Goal: Task Accomplishment & Management: Complete application form

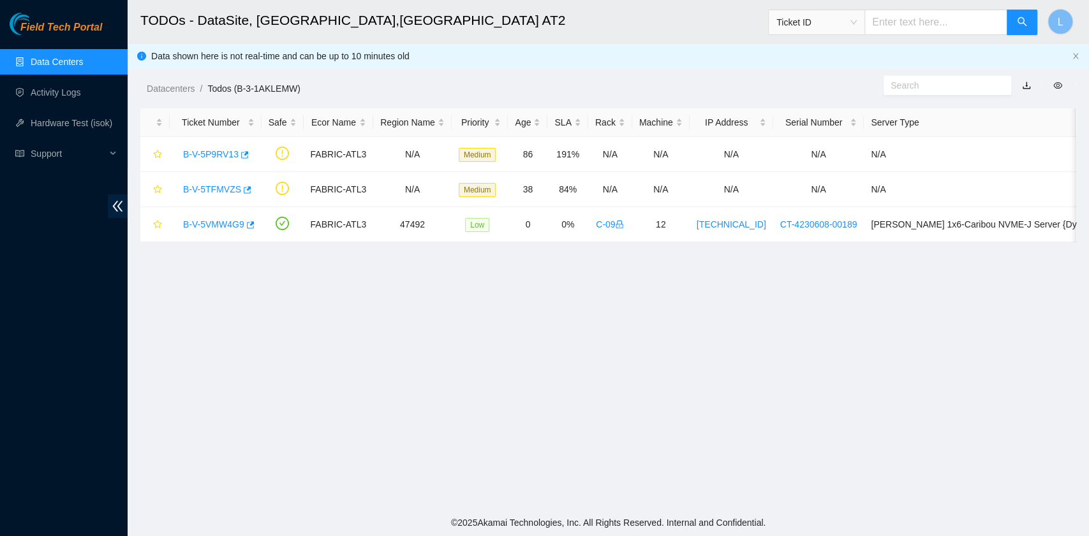
scroll to position [323, 0]
click at [213, 226] on link "B-V-5VMW4G9" at bounding box center [213, 224] width 61 height 10
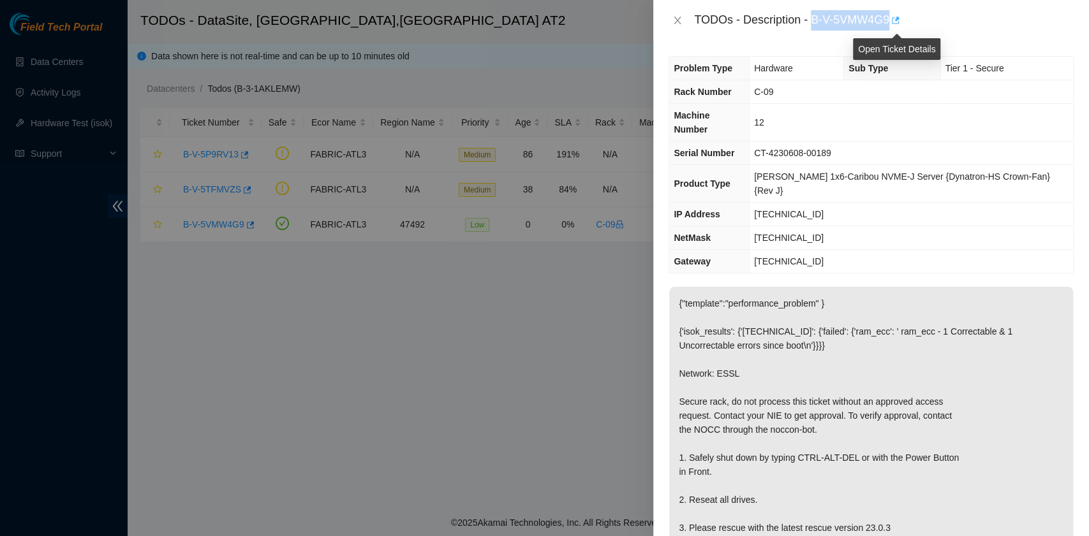
drag, startPoint x: 814, startPoint y: 20, endPoint x: 891, endPoint y: 27, distance: 77.4
click at [891, 27] on div "TODOs - Description - B-V-5VMW4G9" at bounding box center [883, 20] width 379 height 20
copy div "B-V-5VMW4G9"
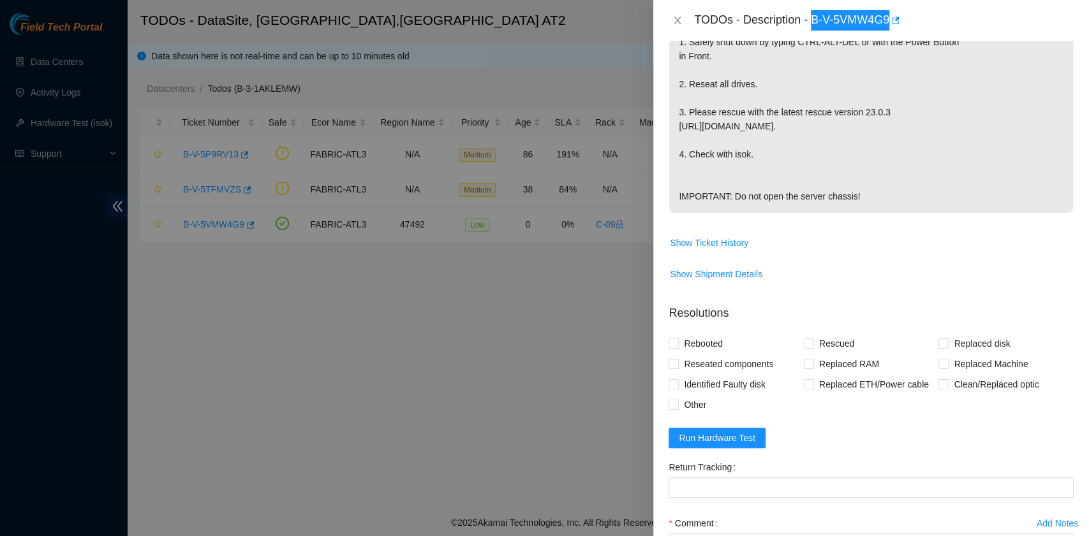
scroll to position [425, 0]
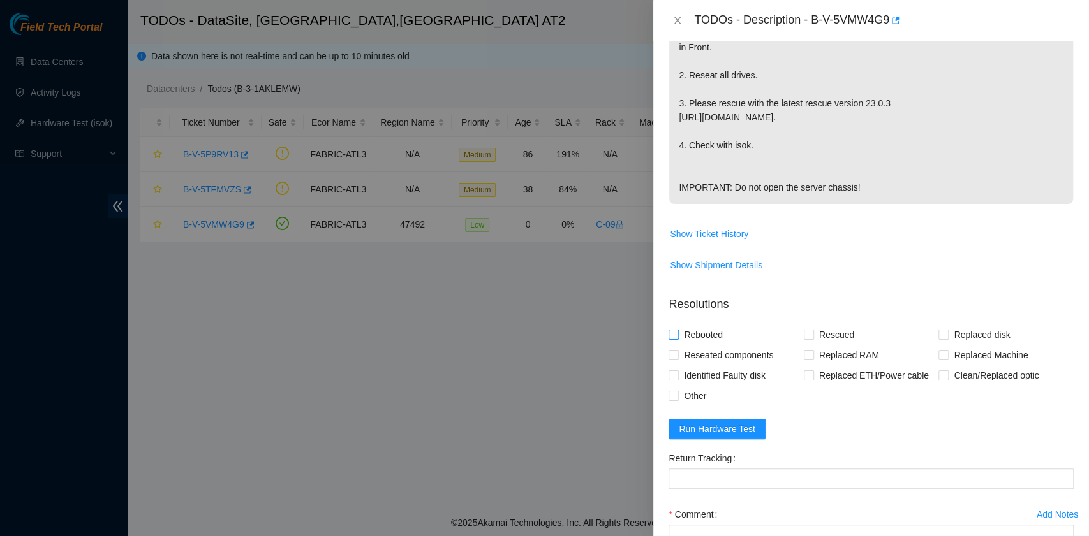
click at [712, 325] on span "Rebooted" at bounding box center [703, 335] width 49 height 20
click at [677, 330] on input "Rebooted" at bounding box center [672, 334] width 9 height 9
checkbox input "true"
click at [712, 345] on span "Reseated components" at bounding box center [728, 355] width 99 height 20
click at [677, 350] on input "Reseated components" at bounding box center [672, 354] width 9 height 9
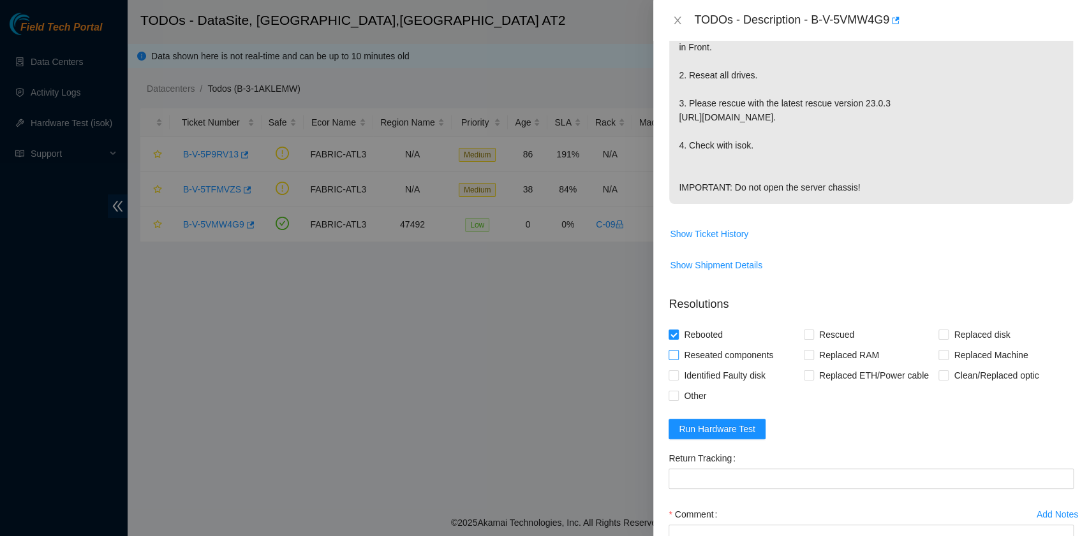
checkbox input "true"
click at [806, 330] on input "Rescued" at bounding box center [808, 334] width 9 height 9
checkbox input "true"
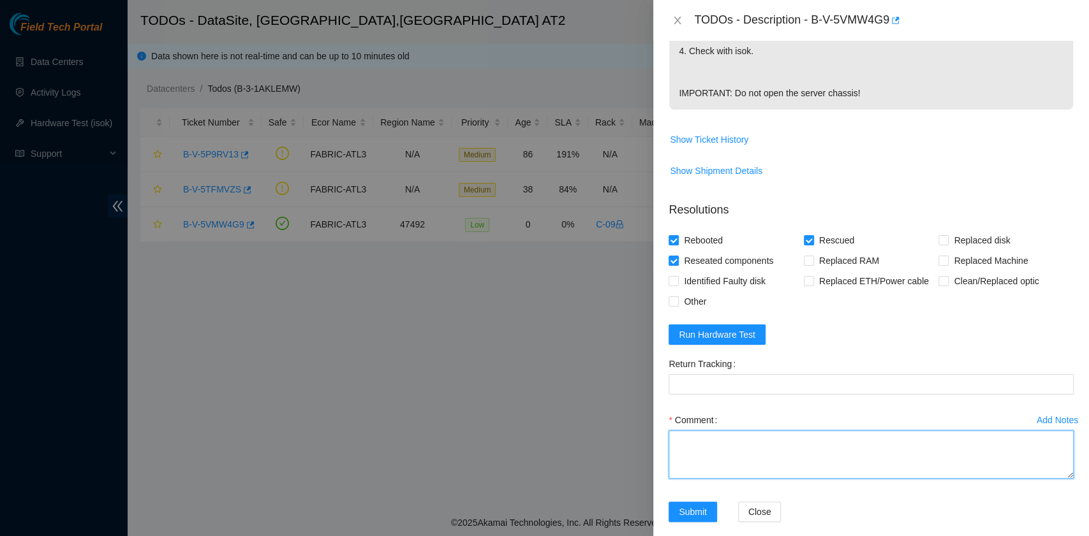
click at [774, 431] on textarea "Comment" at bounding box center [870, 455] width 405 height 48
paste textarea "B-V-5VMW4G9 rack# C-09 machine# 12 ESSL Security rack Powered down the server s…"
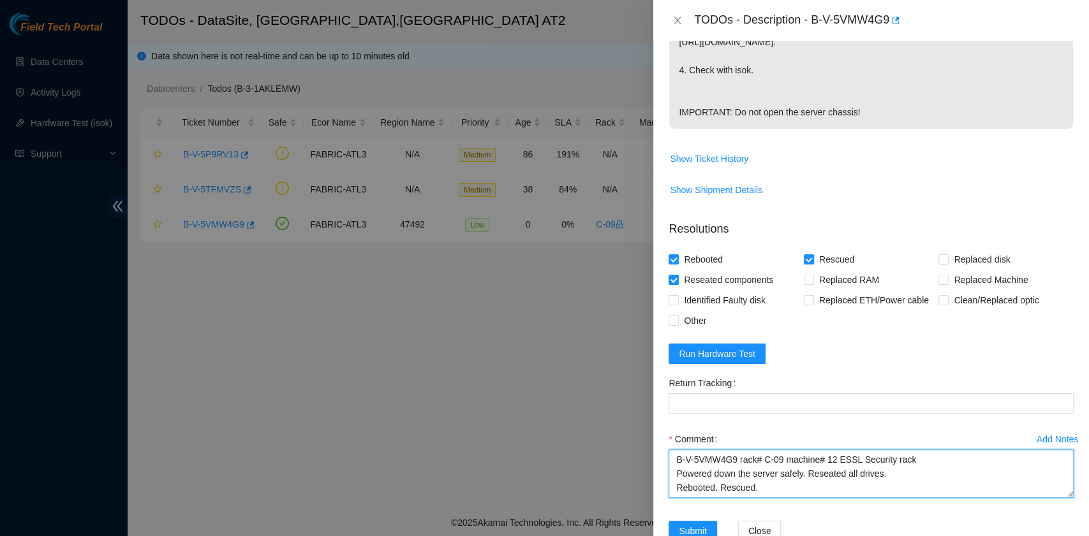
scroll to position [510, 0]
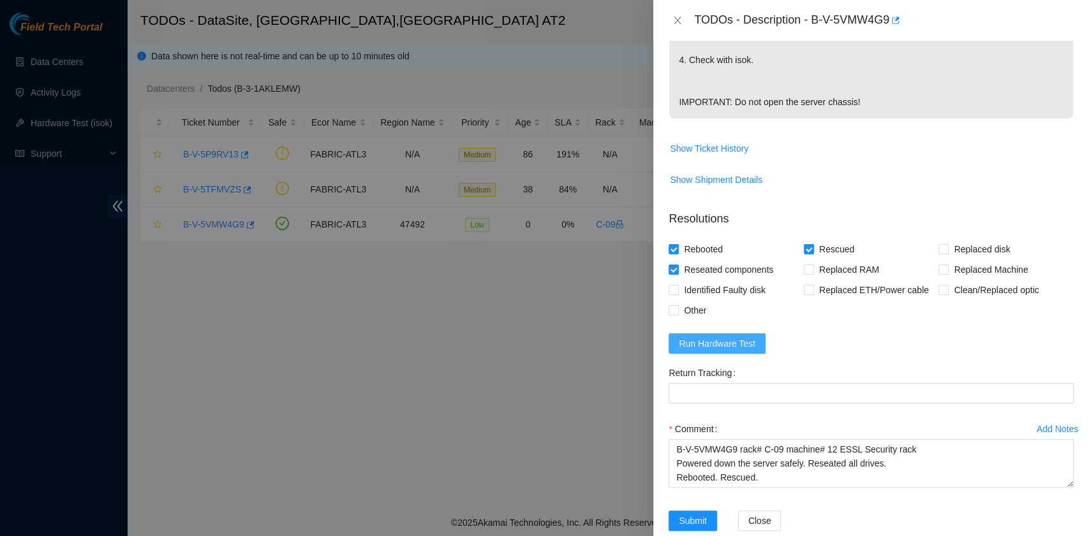
click at [751, 337] on span "Run Hardware Test" at bounding box center [717, 344] width 77 height 14
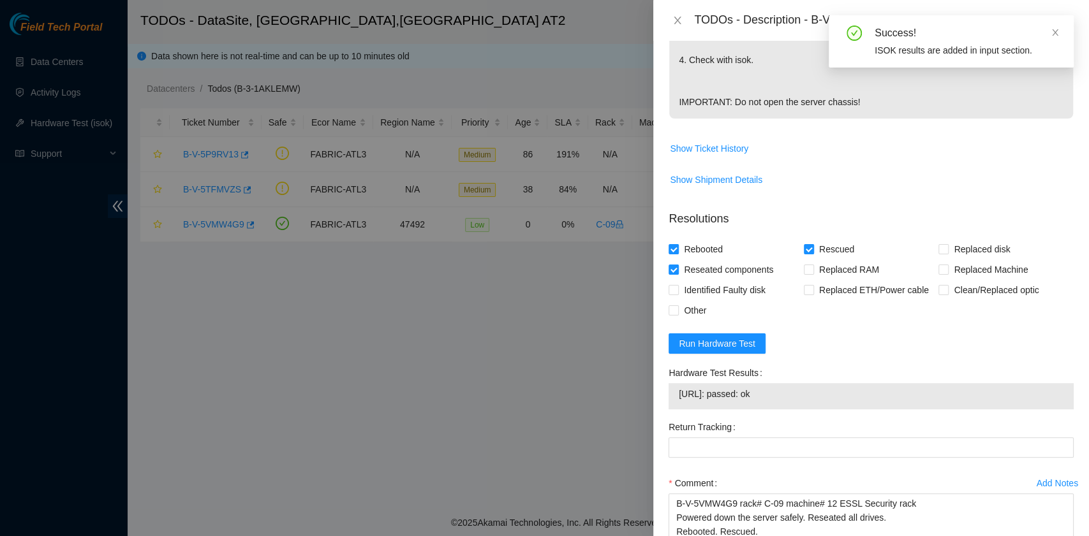
drag, startPoint x: 789, startPoint y: 379, endPoint x: 670, endPoint y: 388, distance: 119.6
click at [670, 388] on div "23.53.10.207: passed: ok" at bounding box center [870, 396] width 405 height 26
copy tbody "23.53.10.207: passed: ok"
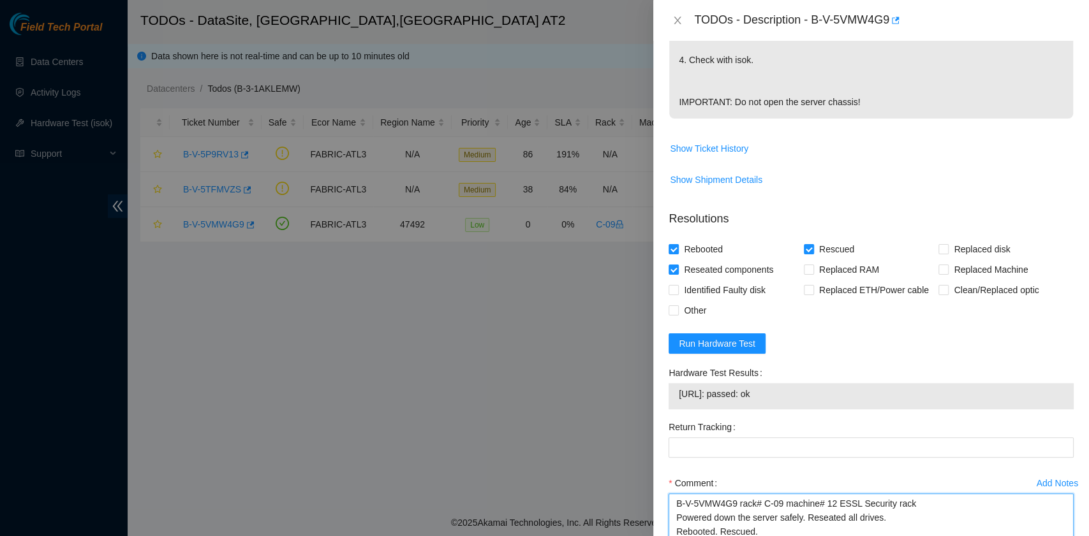
click at [695, 514] on textarea "B-V-5VMW4G9 rack# C-09 machine# 12 ESSL Security rack Powered down the server s…" at bounding box center [870, 518] width 405 height 48
paste textarea "23.53.10.207: passed: ok"
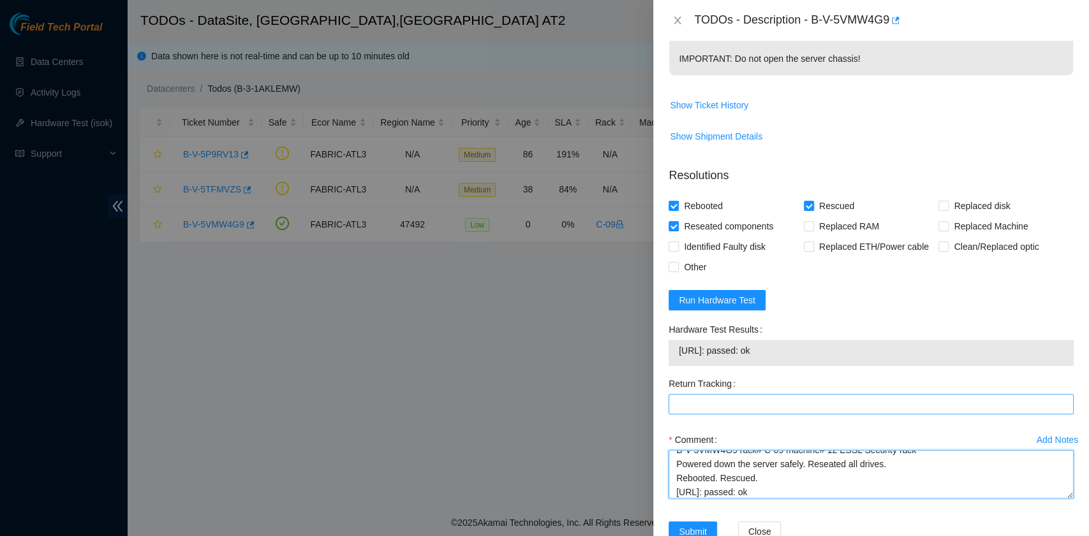
scroll to position [573, 0]
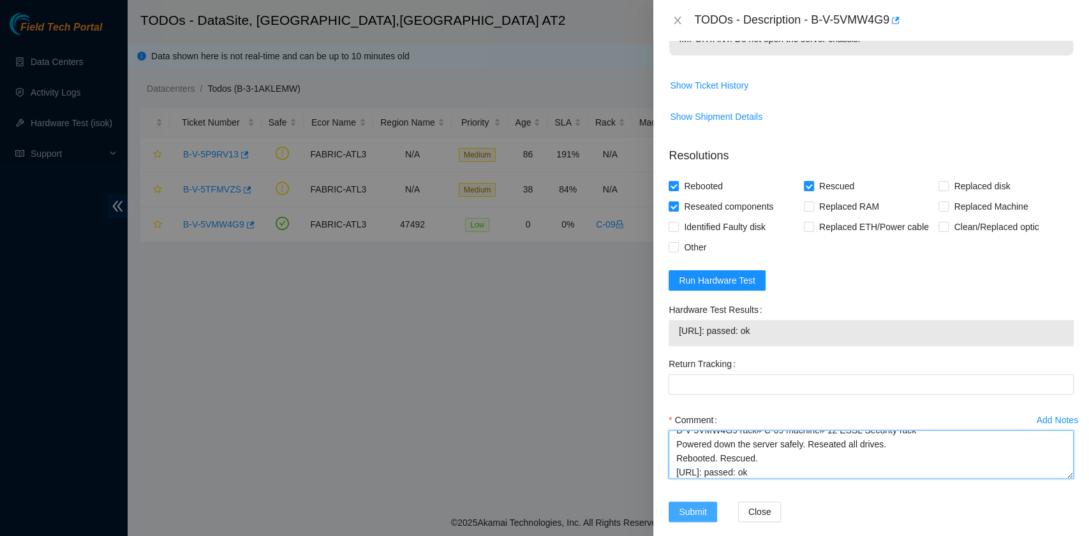
type textarea "B-V-5VMW4G9 rack# C-09 machine# 12 ESSL Security rack Powered down the server s…"
click at [689, 505] on span "Submit" at bounding box center [693, 512] width 28 height 14
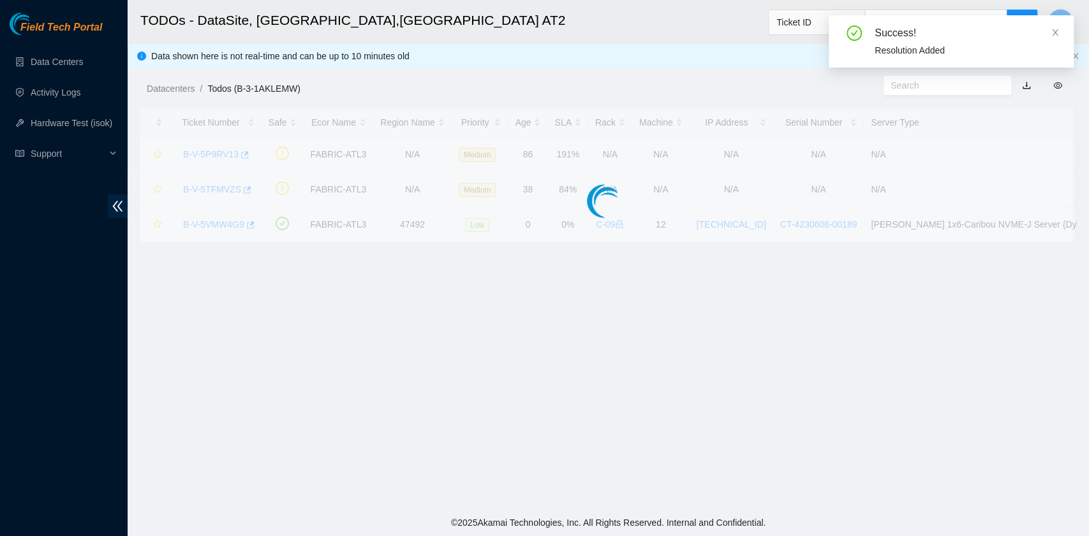
scroll to position [323, 0]
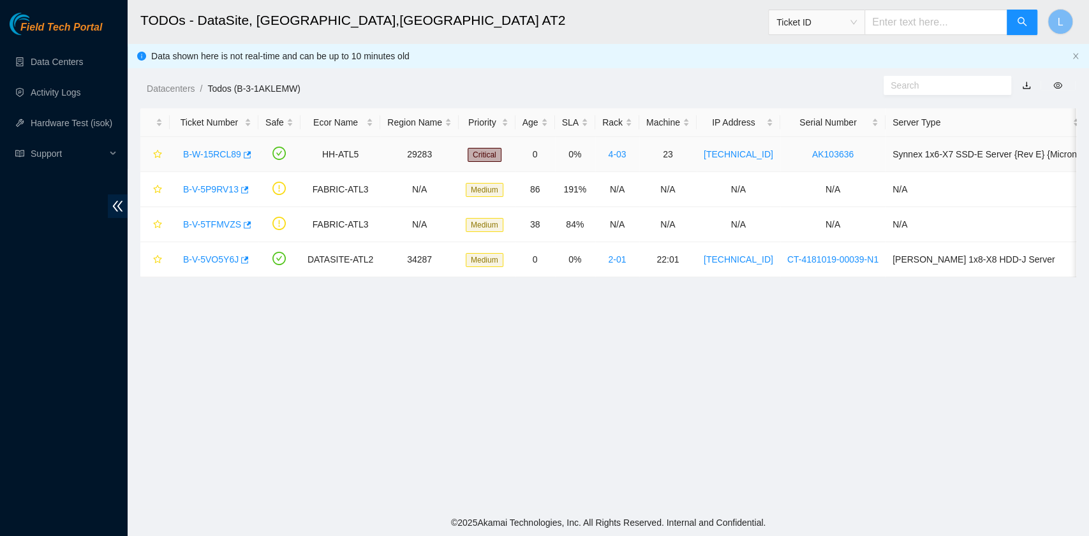
click at [219, 156] on link "B-W-15RCL89" at bounding box center [212, 154] width 58 height 10
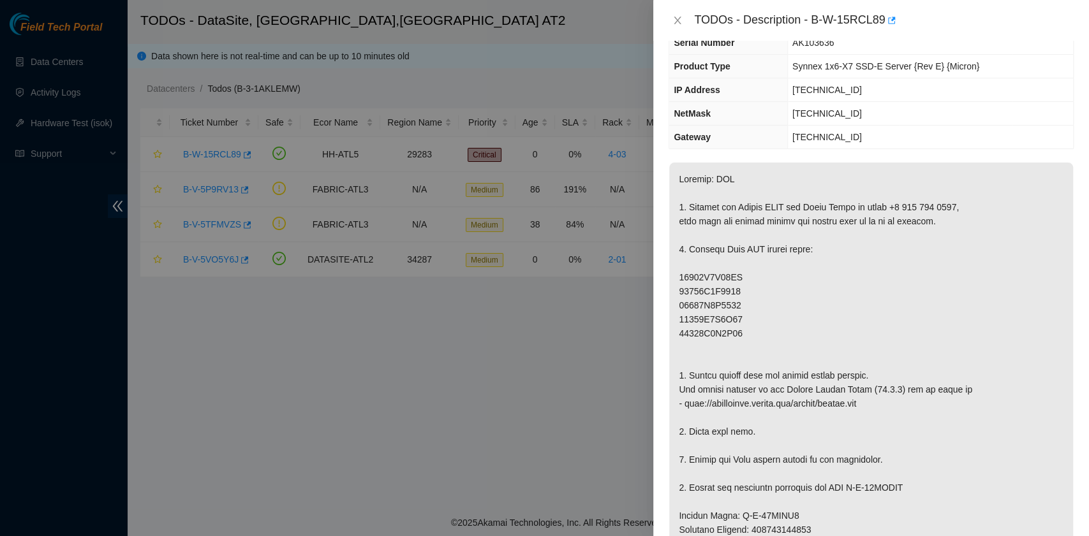
scroll to position [63, 0]
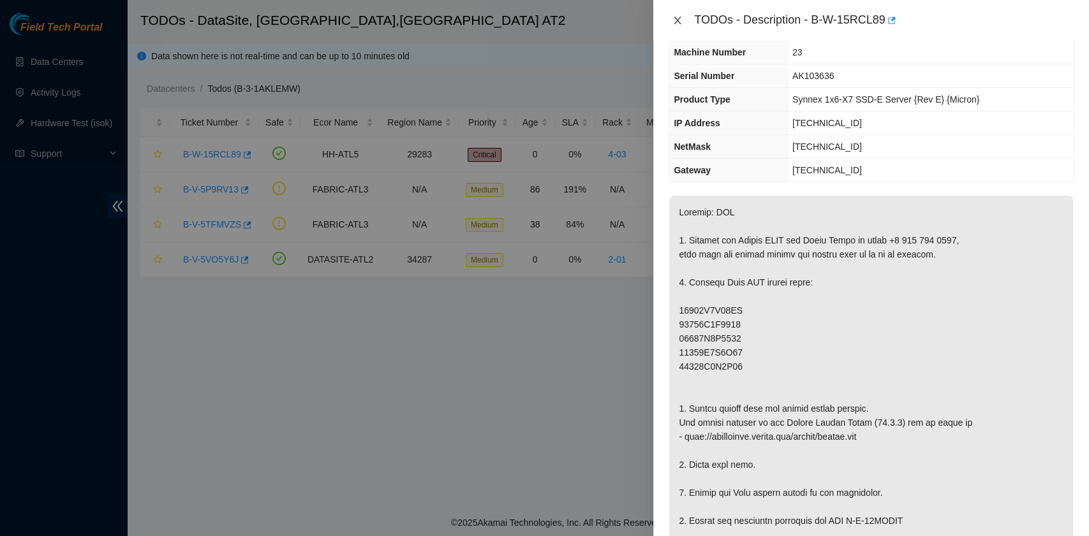
click at [676, 19] on icon "close" at bounding box center [677, 21] width 7 height 8
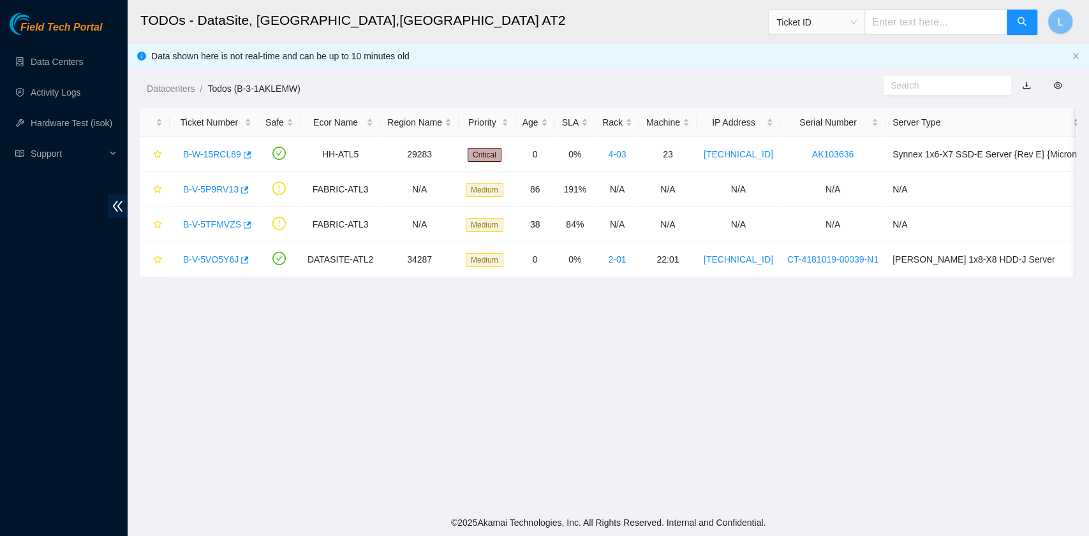
scroll to position [91, 0]
click at [216, 262] on link "B-V-5VO5Y6J" at bounding box center [210, 259] width 55 height 10
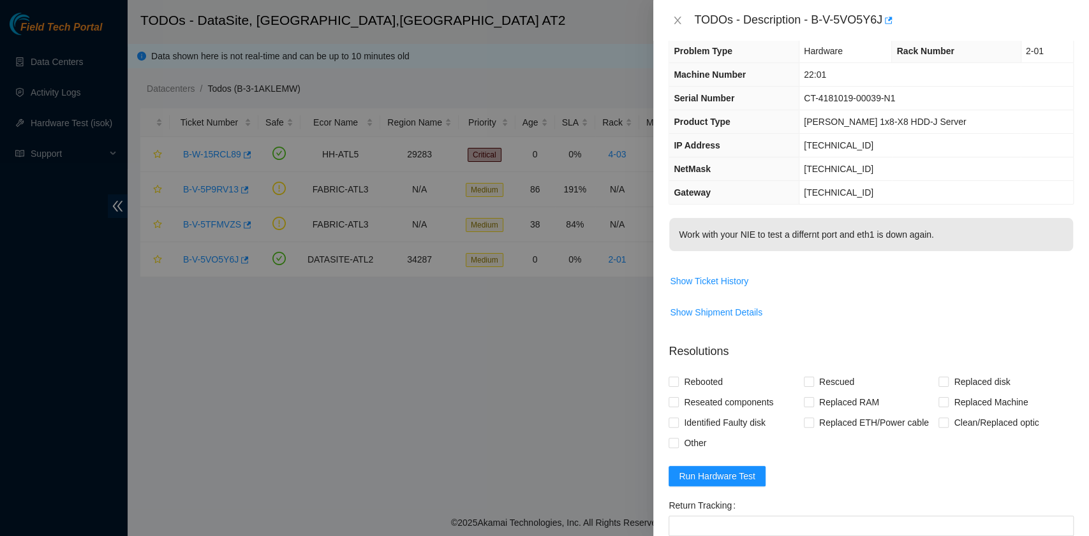
scroll to position [0, 0]
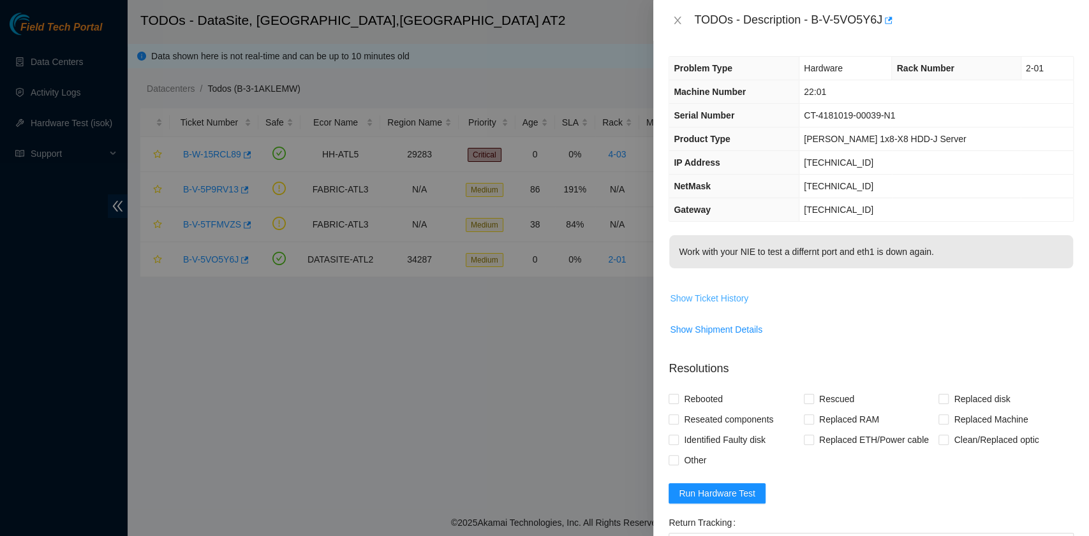
click at [733, 293] on span "Show Ticket History" at bounding box center [709, 298] width 78 height 14
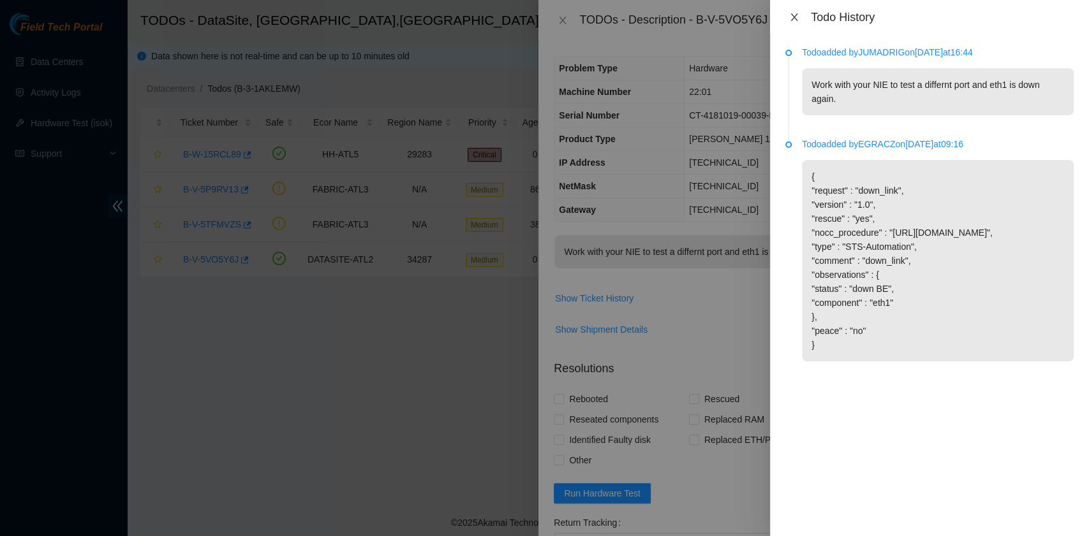
click at [787, 14] on button "Close" at bounding box center [794, 17] width 18 height 12
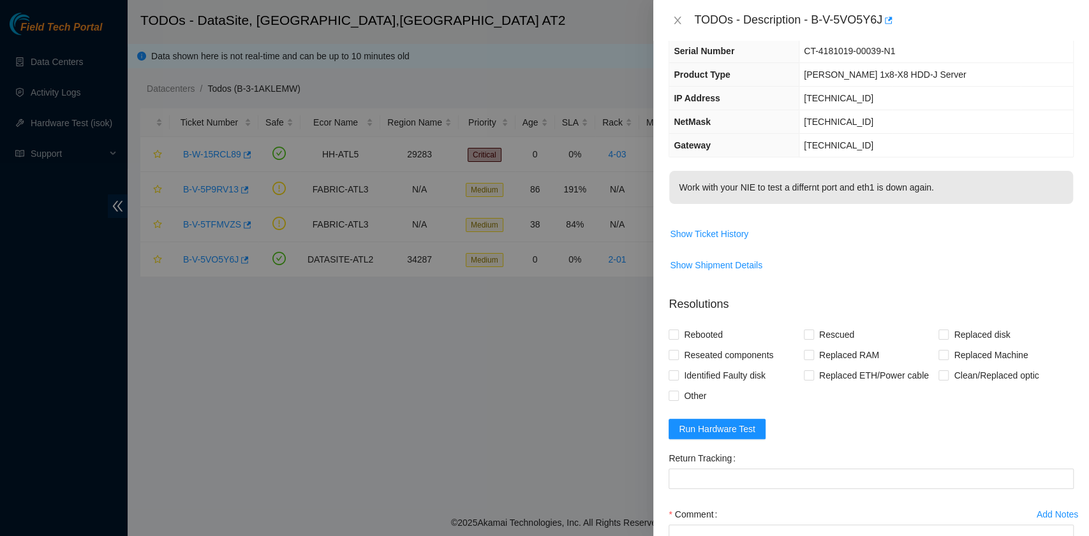
scroll to position [85, 0]
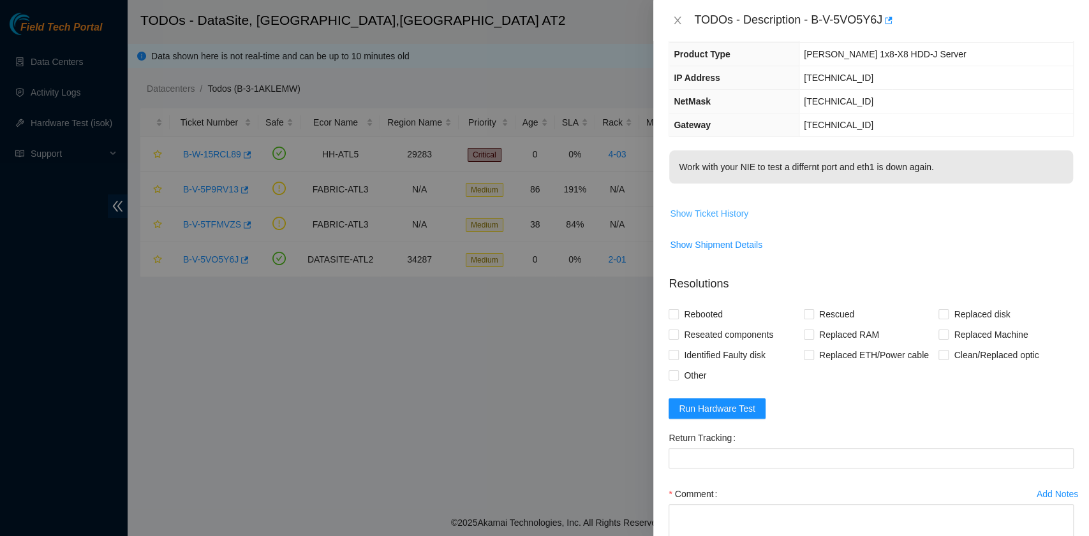
click at [728, 212] on span "Show Ticket History" at bounding box center [709, 214] width 78 height 14
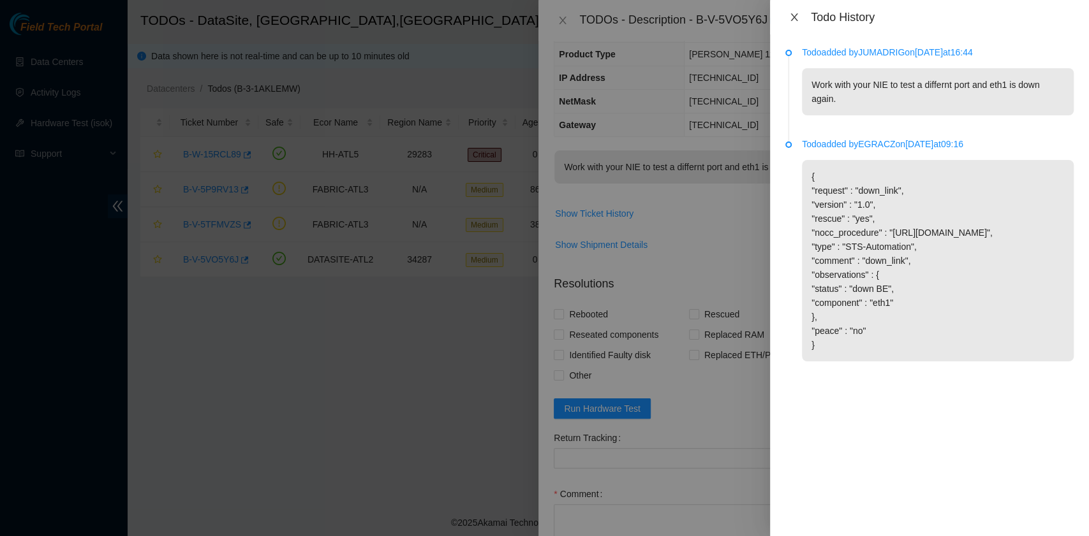
click at [793, 21] on icon "close" at bounding box center [794, 17] width 10 height 10
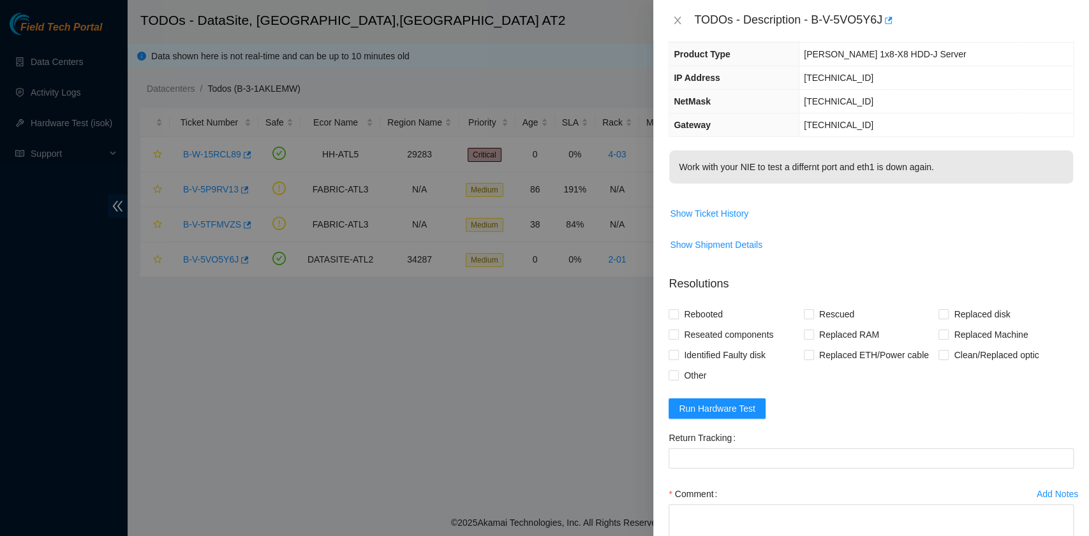
scroll to position [0, 0]
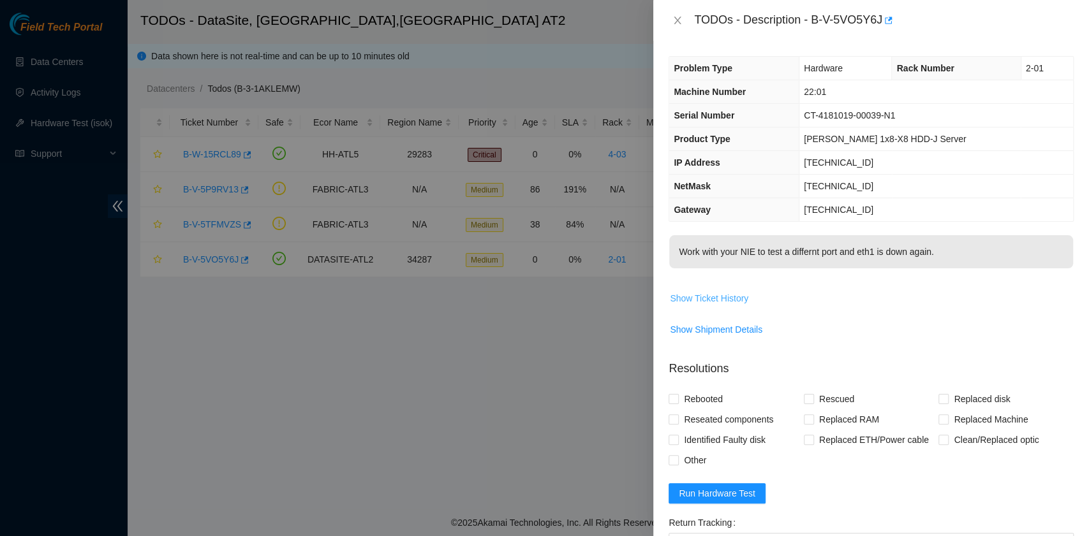
click at [724, 294] on span "Show Ticket History" at bounding box center [709, 298] width 78 height 14
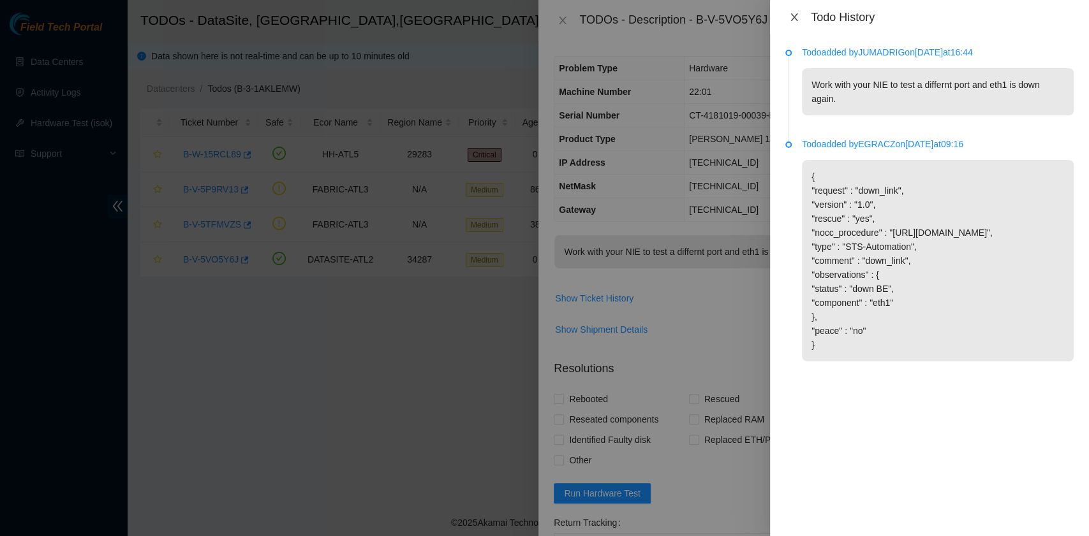
click at [792, 20] on icon "close" at bounding box center [794, 17] width 10 height 10
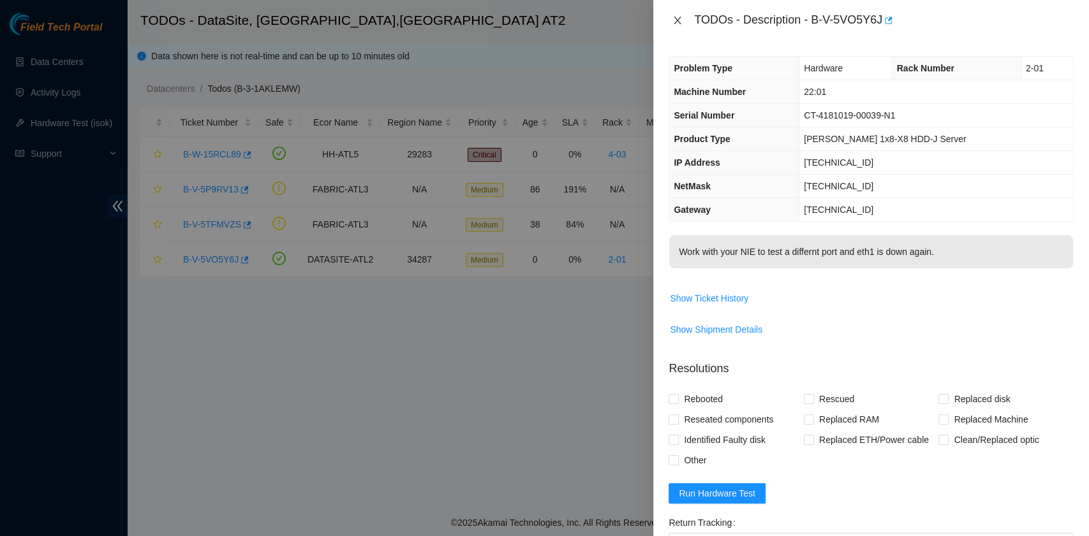
click at [675, 16] on icon "close" at bounding box center [677, 20] width 10 height 10
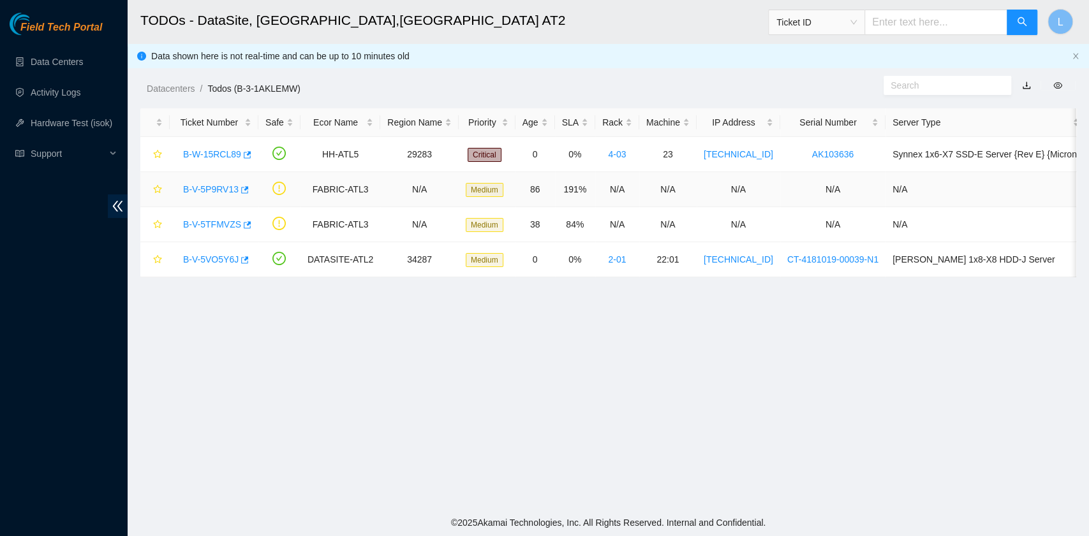
click at [219, 190] on link "B-V-5P9RV13" at bounding box center [210, 189] width 55 height 10
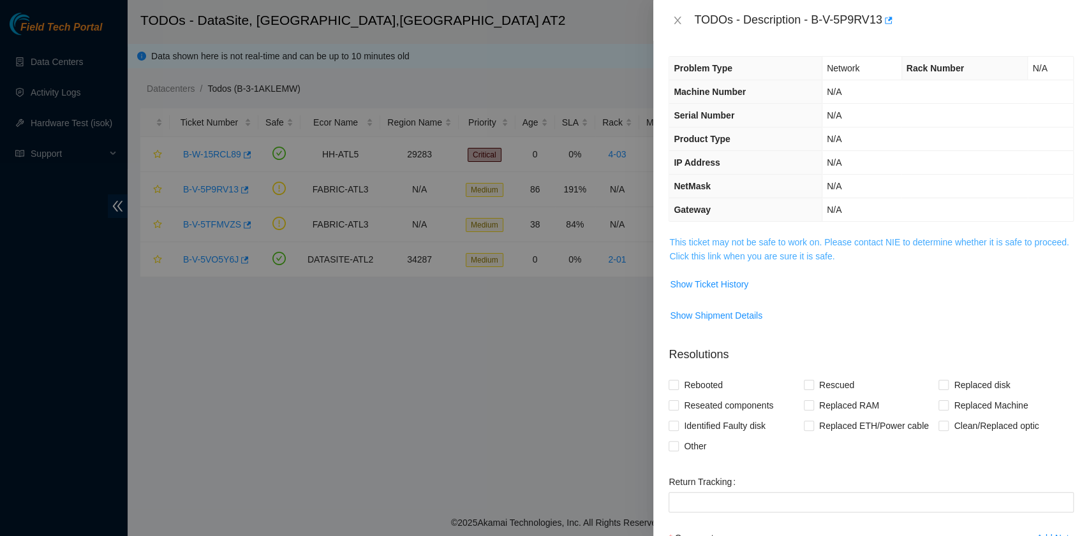
click at [783, 254] on link "This ticket may not be safe to work on. Please contact NIE to determine whether…" at bounding box center [868, 249] width 399 height 24
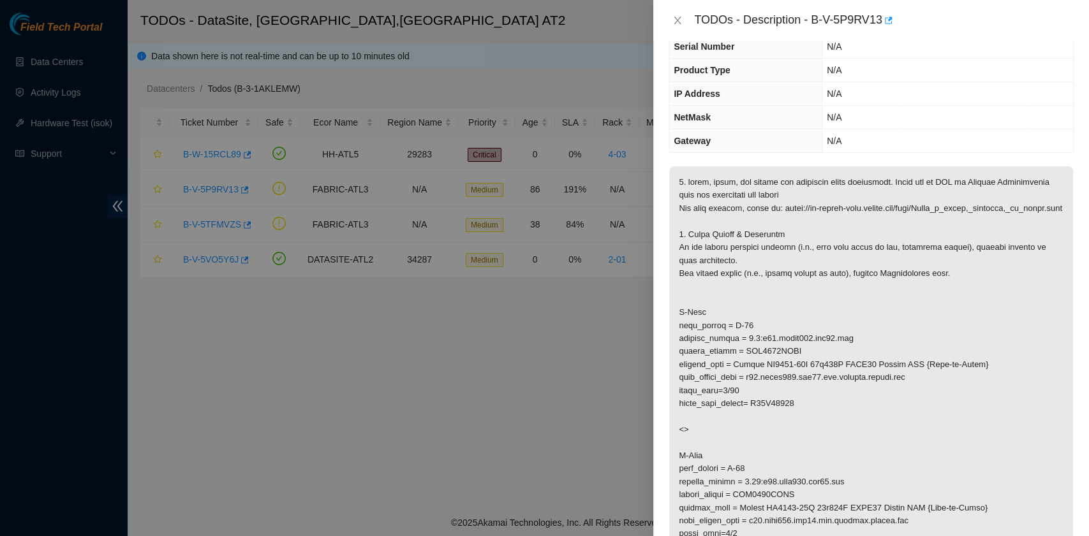
scroll to position [85, 0]
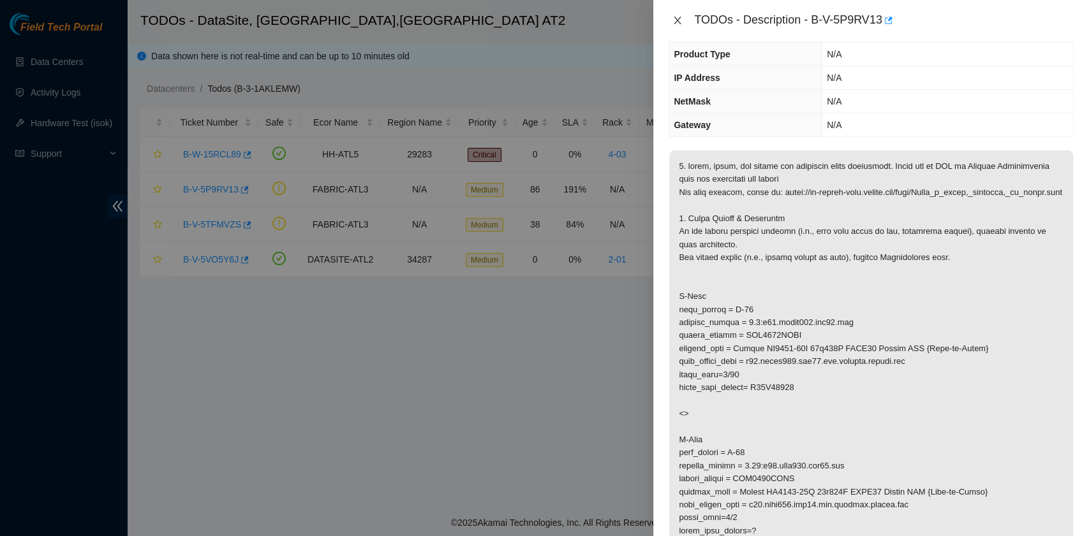
click at [679, 20] on icon "close" at bounding box center [677, 20] width 10 height 10
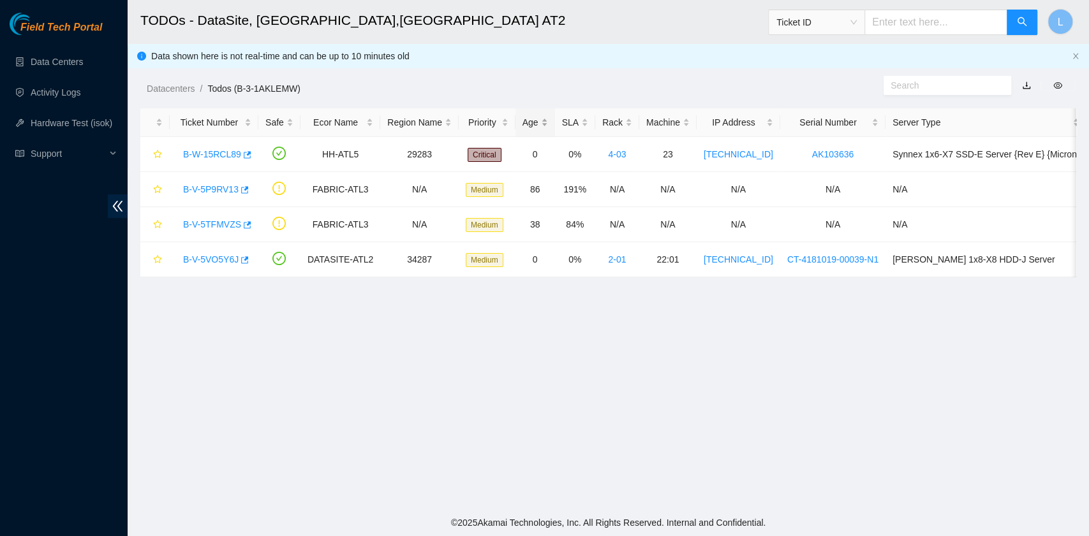
scroll to position [113, 0]
click at [223, 159] on link "B-W-15RCL89" at bounding box center [212, 154] width 58 height 10
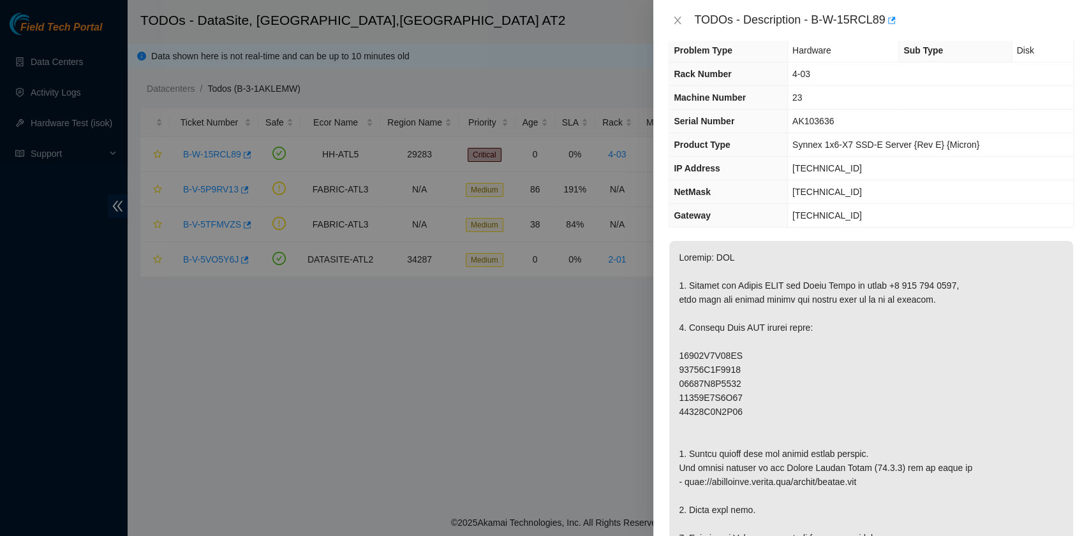
scroll to position [0, 0]
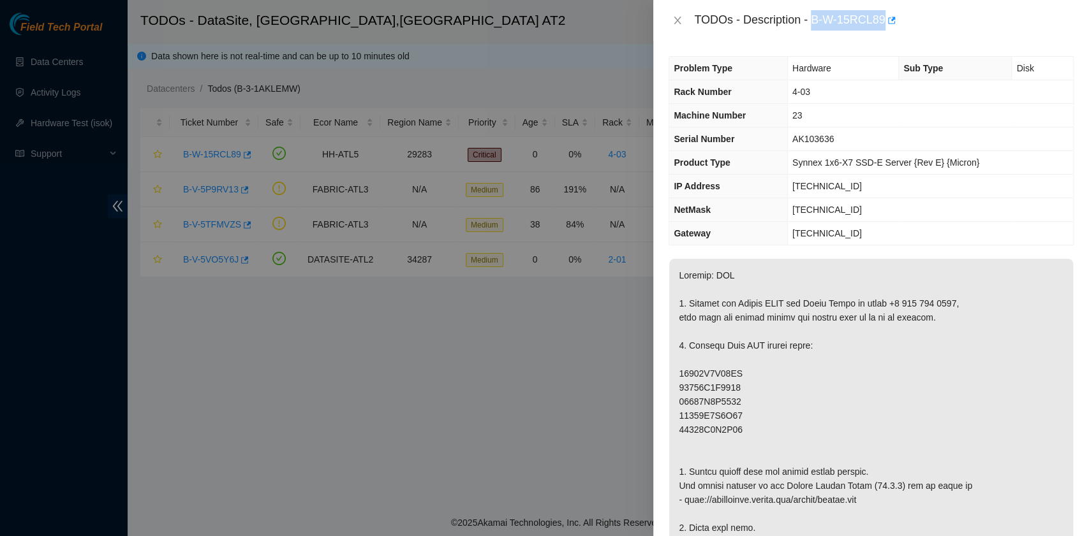
drag, startPoint x: 813, startPoint y: 22, endPoint x: 881, endPoint y: 26, distance: 68.3
click at [881, 26] on div "TODOs - Description - B-W-15RCL89" at bounding box center [883, 20] width 379 height 20
copy div "B-W-15RCL89"
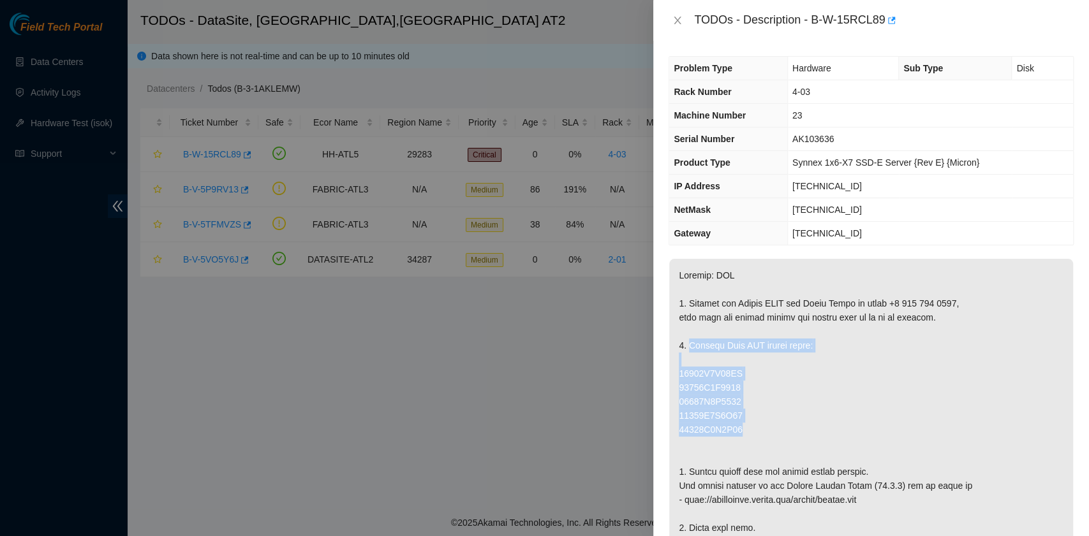
drag, startPoint x: 688, startPoint y: 344, endPoint x: 744, endPoint y: 423, distance: 96.5
copy p "Replace Disk NOT listed below: 18361E4E76EB 18361E4E6842 18361E4E6829 18361E4E8…"
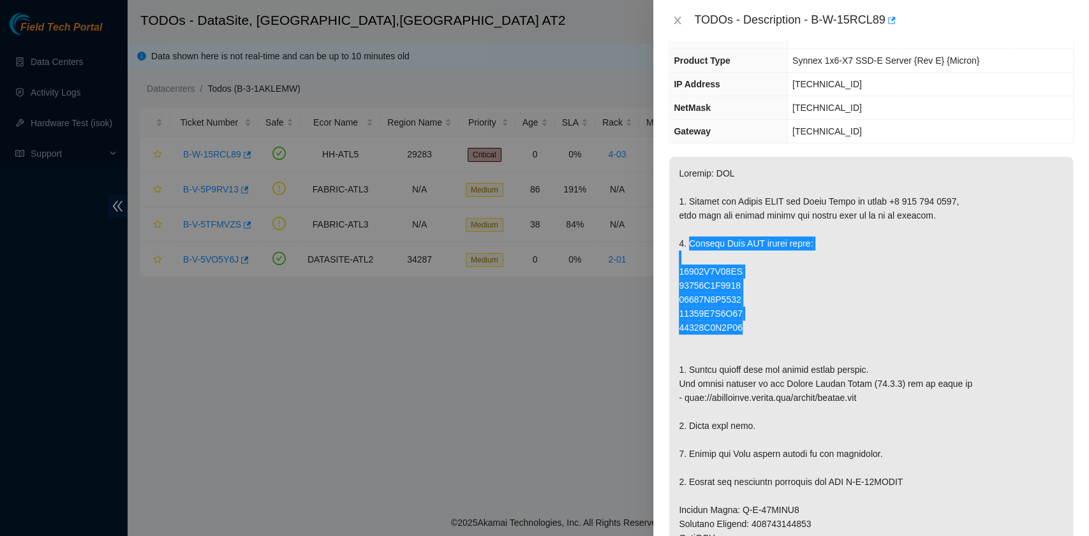
scroll to position [510, 0]
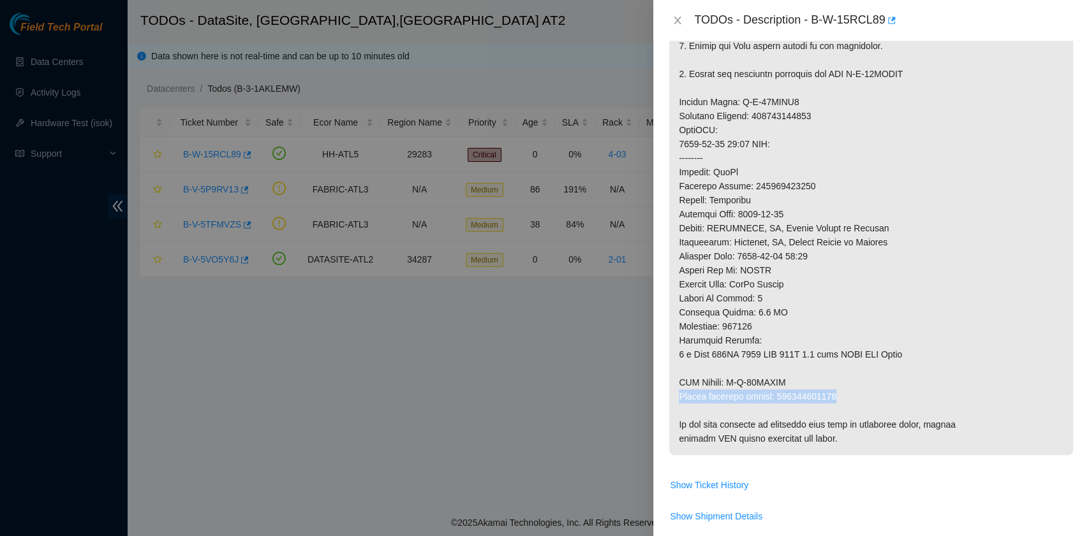
drag, startPoint x: 679, startPoint y: 395, endPoint x: 832, endPoint y: 394, distance: 153.7
click at [832, 394] on p at bounding box center [871, 102] width 404 height 707
copy p "Return tracking number: 463470054871"
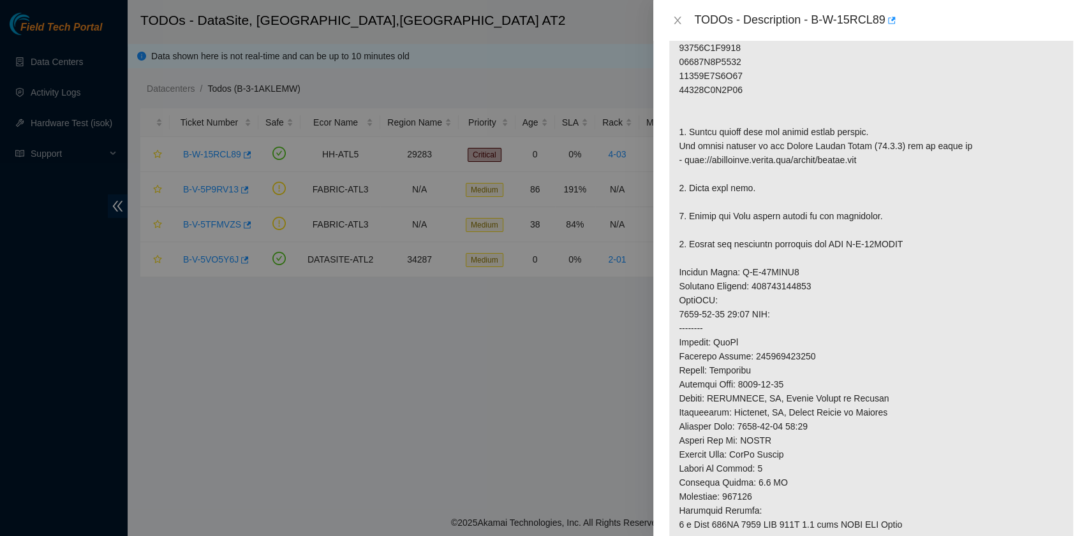
scroll to position [0, 0]
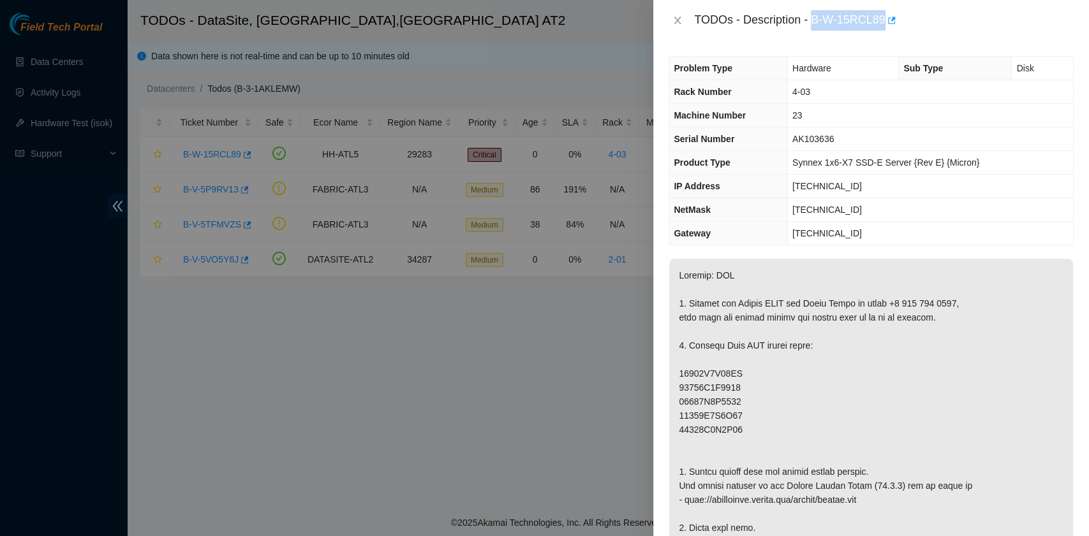
drag, startPoint x: 813, startPoint y: 19, endPoint x: 883, endPoint y: 22, distance: 70.2
click at [883, 22] on div "TODOs - Description - B-W-15RCL89" at bounding box center [883, 20] width 379 height 20
copy div "B-W-15RCL89"
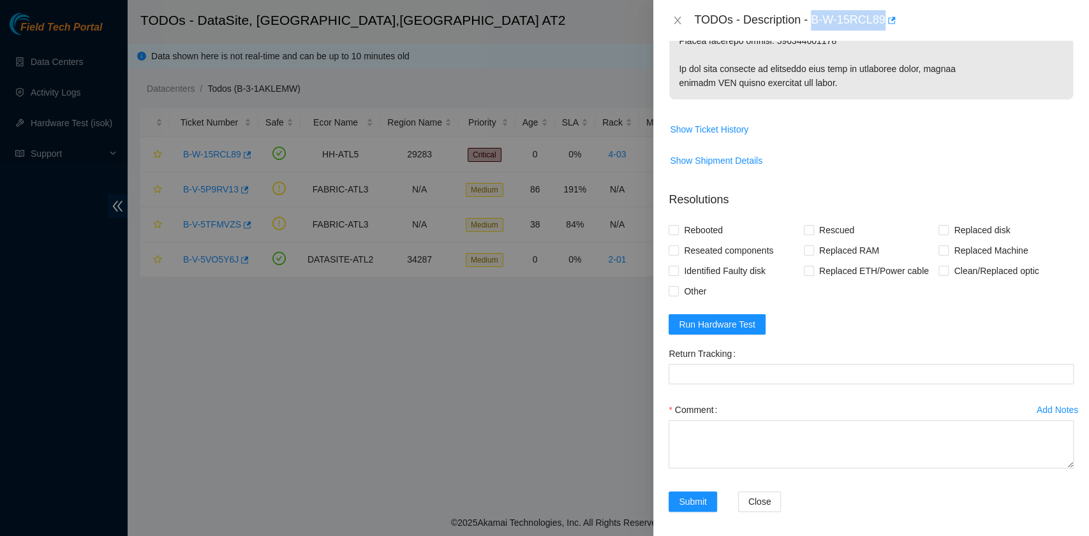
scroll to position [870, 0]
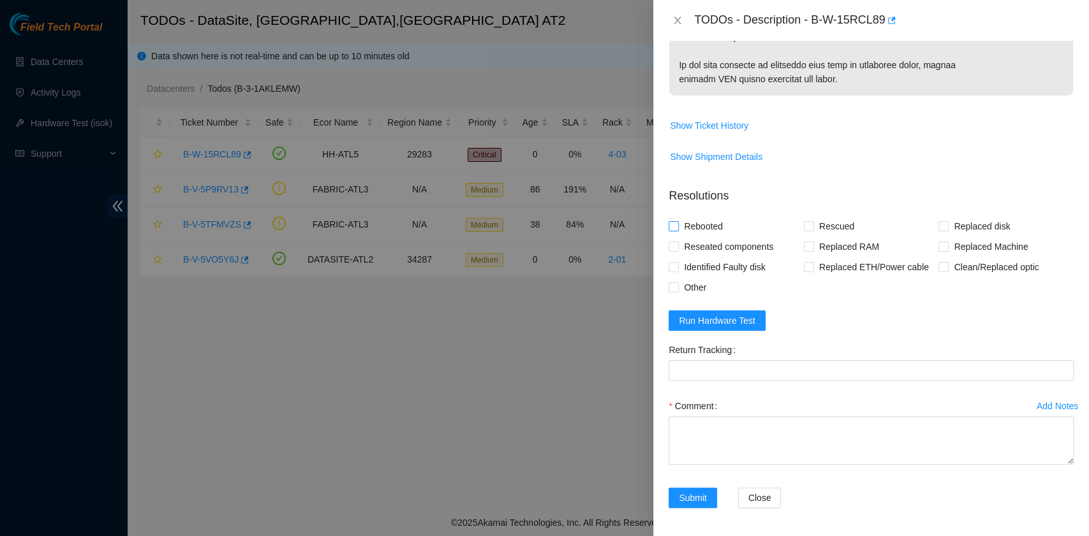
click at [711, 224] on span "Rebooted" at bounding box center [703, 226] width 49 height 20
click at [677, 224] on input "Rebooted" at bounding box center [672, 225] width 9 height 9
checkbox input "true"
click at [699, 286] on span "Other" at bounding box center [695, 287] width 33 height 20
click at [677, 286] on input "Other" at bounding box center [672, 287] width 9 height 9
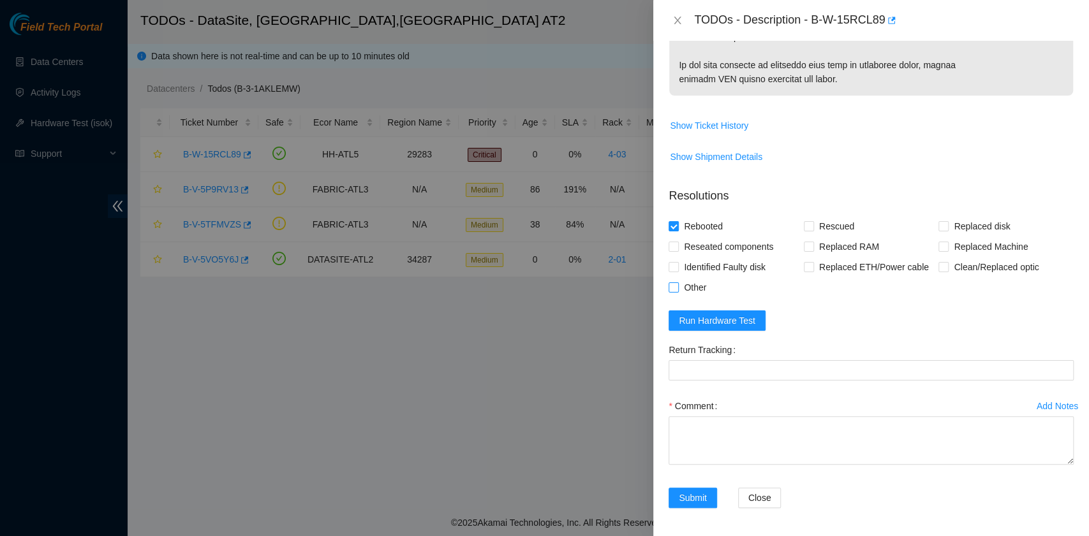
checkbox input "true"
click at [948, 222] on span "Replaced disk" at bounding box center [981, 226] width 66 height 20
click at [945, 222] on input "Replaced disk" at bounding box center [942, 225] width 9 height 9
checkbox input "true"
click at [828, 223] on span "Rescued" at bounding box center [836, 226] width 45 height 20
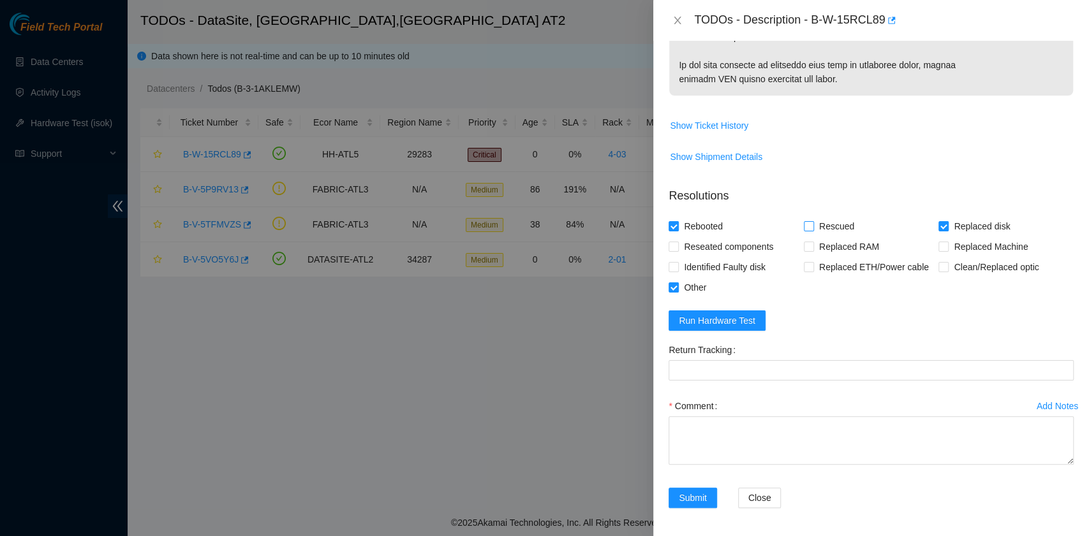
click at [813, 223] on input "Rescued" at bounding box center [808, 225] width 9 height 9
checkbox input "true"
click at [673, 283] on input "Other" at bounding box center [672, 287] width 9 height 9
checkbox input "false"
click at [723, 427] on textarea "Comment" at bounding box center [870, 440] width 405 height 48
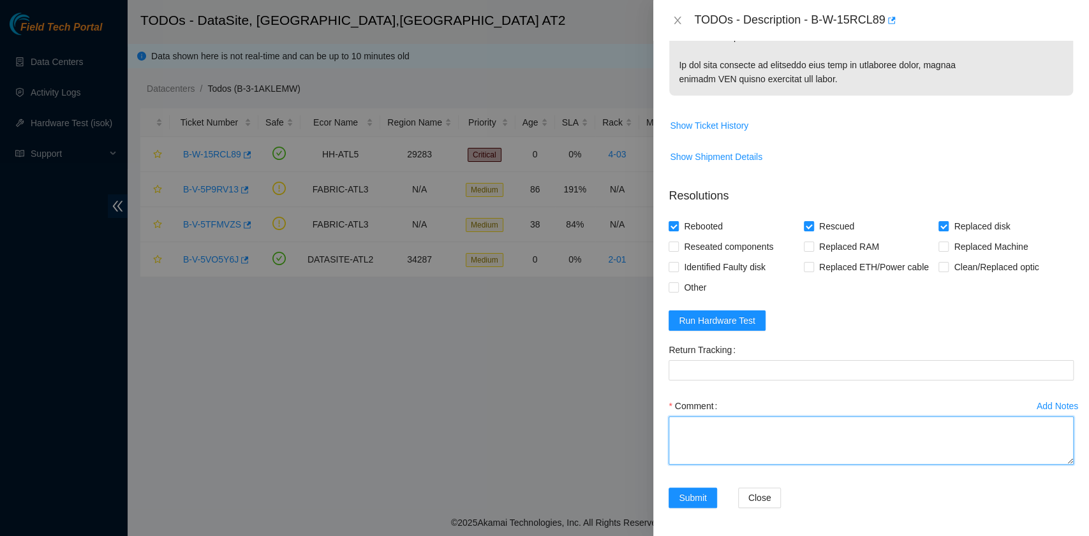
paste textarea "B-W-15RCL89 rack# 4-03 machine# 23 Replace Disk 18361E4E6D8B with 21202F952F8 R…"
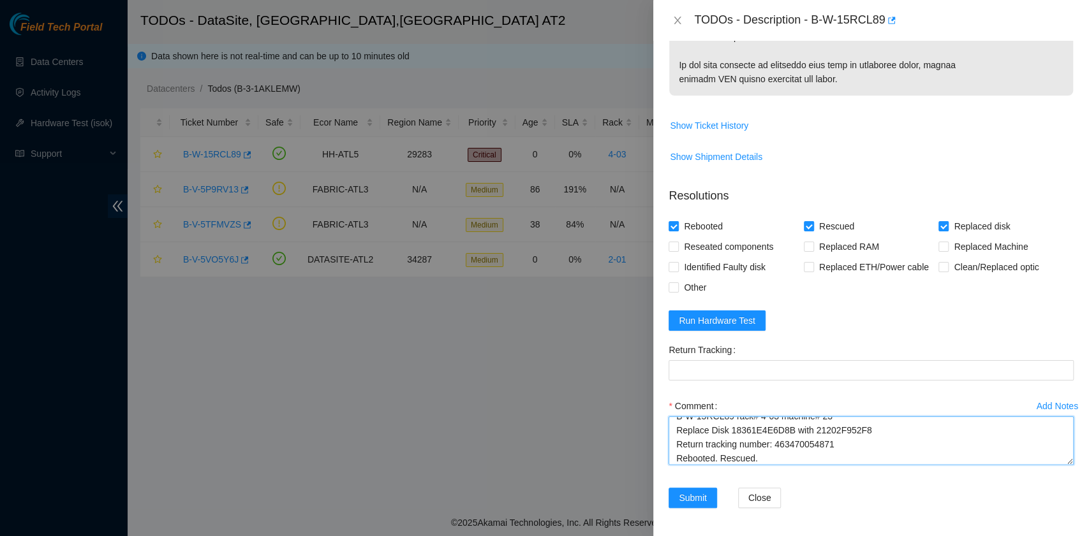
scroll to position [24, 0]
drag, startPoint x: 837, startPoint y: 425, endPoint x: 776, endPoint y: 429, distance: 61.3
click at [776, 429] on textarea "B-W-15RCL89 rack# 4-03 machine# 23 Replace Disk 18361E4E6D8B with 21202F952F8 R…" at bounding box center [870, 440] width 405 height 48
type textarea "B-W-15RCL89 rack# 4-03 machine# 23 Replace Disk 18361E4E6D8B with 21202F952F8 R…"
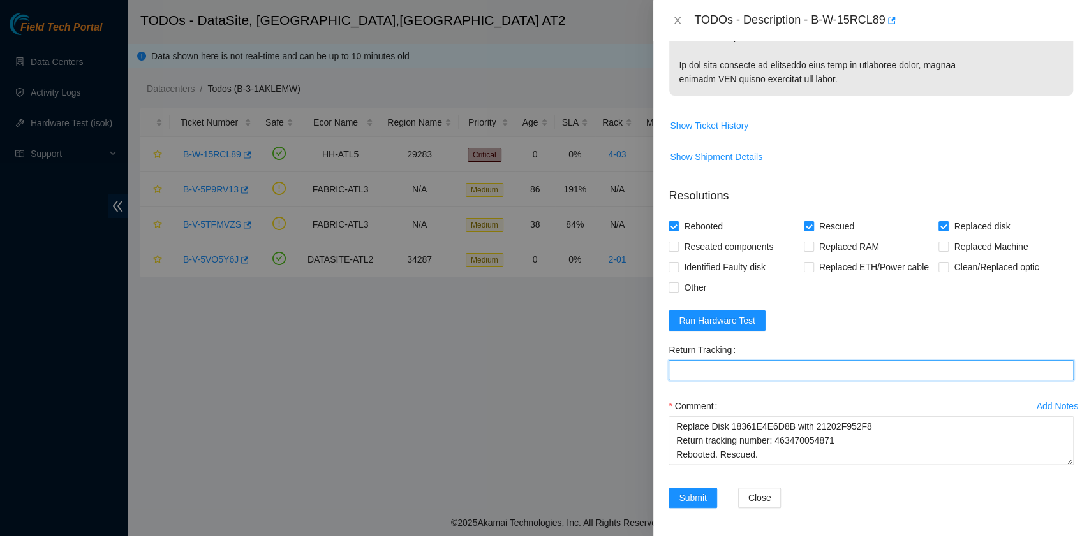
click at [747, 372] on Tracking "Return Tracking" at bounding box center [870, 370] width 405 height 20
paste Tracking "463470054871"
type Tracking "463470054871"
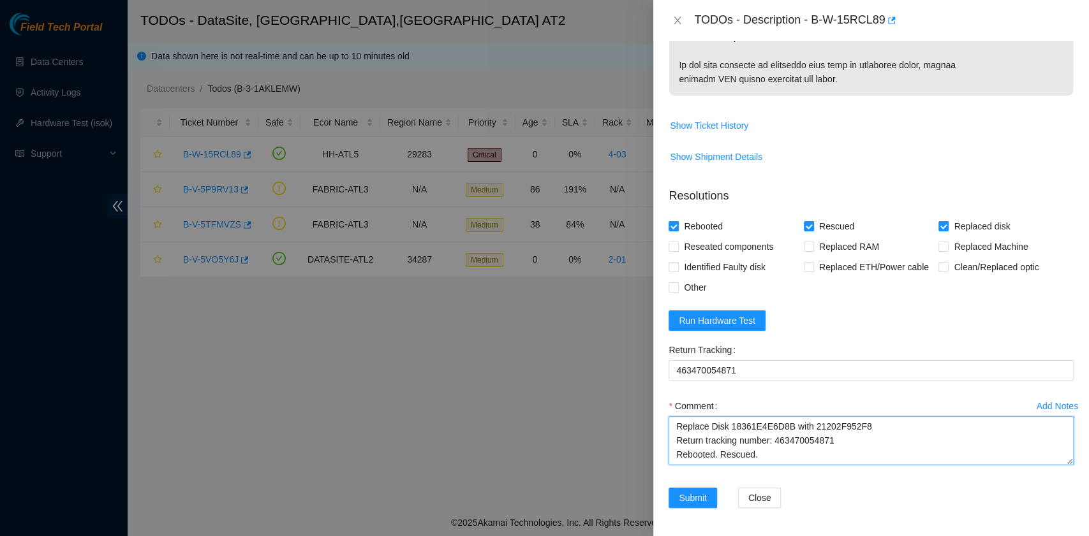
click at [789, 455] on textarea "B-W-15RCL89 rack# 4-03 machine# 23 Replace Disk 18361E4E6D8B with 21202F952F8 R…" at bounding box center [870, 440] width 405 height 48
click at [709, 320] on span "Run Hardware Test" at bounding box center [717, 321] width 77 height 14
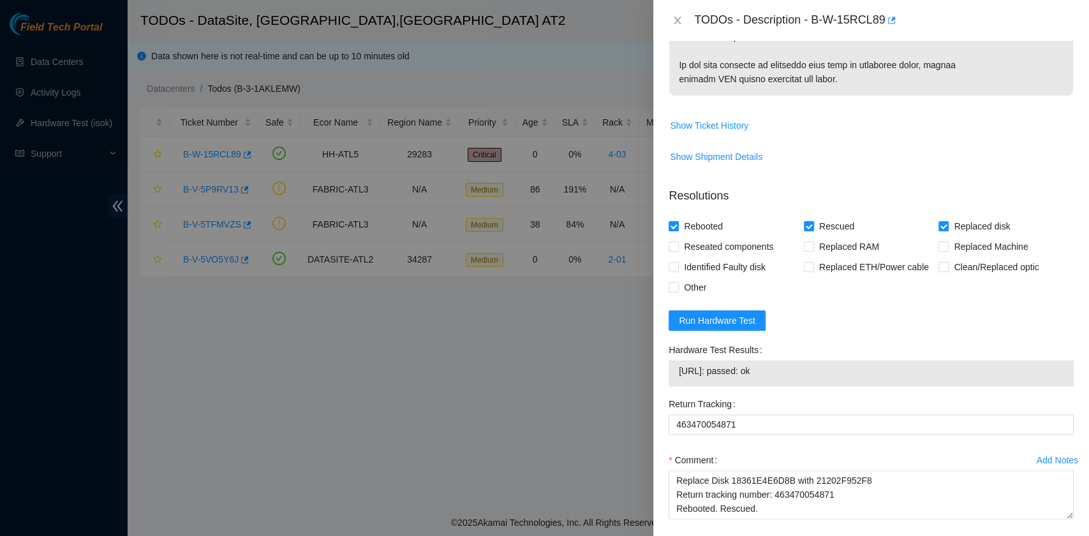
drag, startPoint x: 800, startPoint y: 371, endPoint x: 677, endPoint y: 378, distance: 123.3
click at [677, 378] on div "23.34.137.29: passed: ok" at bounding box center [870, 373] width 405 height 26
copy tbody "23.34.137.29: passed: ok"
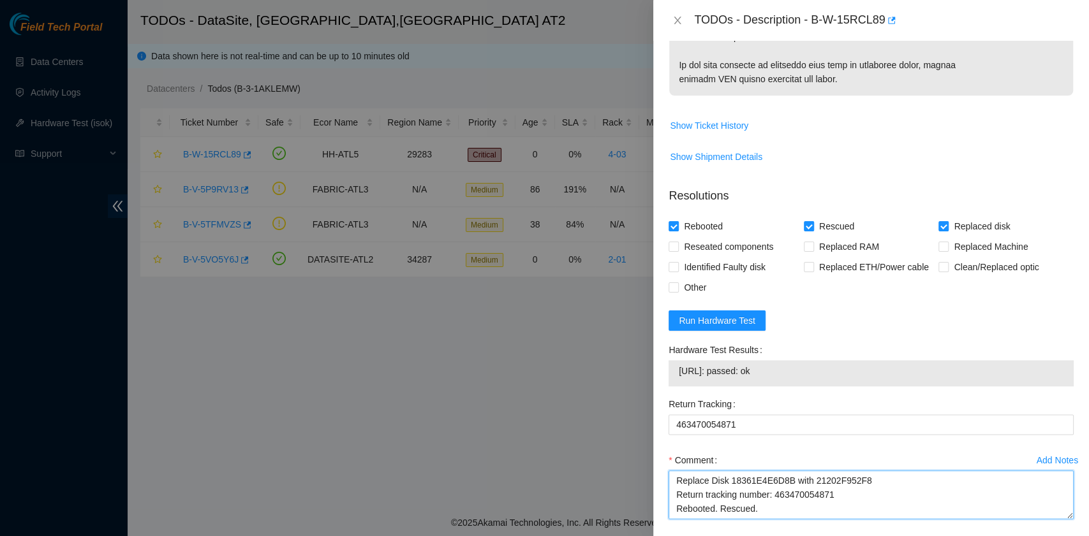
click at [716, 508] on textarea "B-W-15RCL89 rack# 4-03 machine# 23 Replace Disk 18361E4E6D8B with 21202F952F8 R…" at bounding box center [870, 495] width 405 height 48
paste textarea "23.34.137.29: passed: ok"
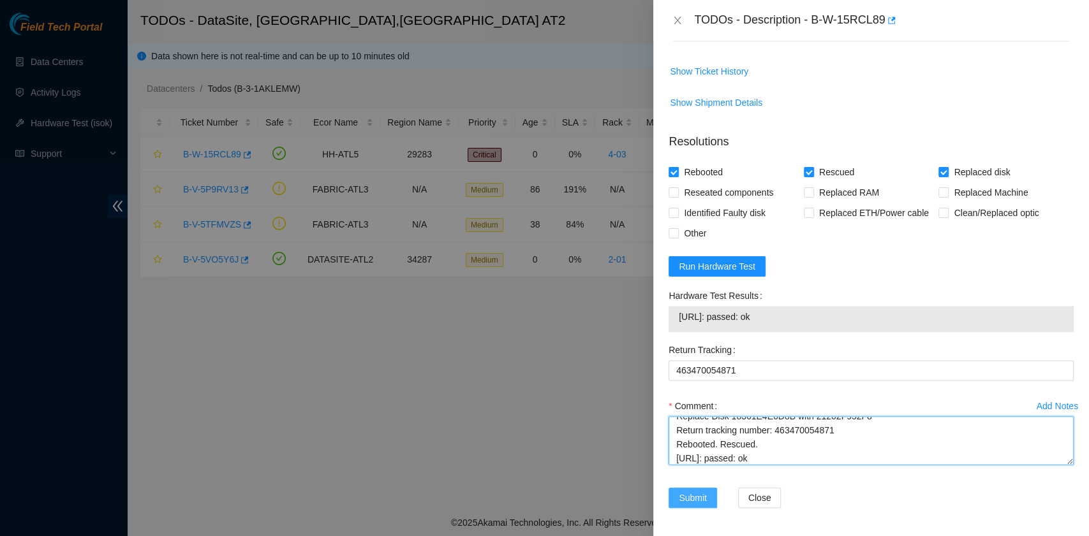
type textarea "B-W-15RCL89 rack# 4-03 machine# 23 Replace Disk 18361E4E6D8B with 21202F952F8 R…"
click at [692, 503] on button "Submit" at bounding box center [692, 498] width 48 height 20
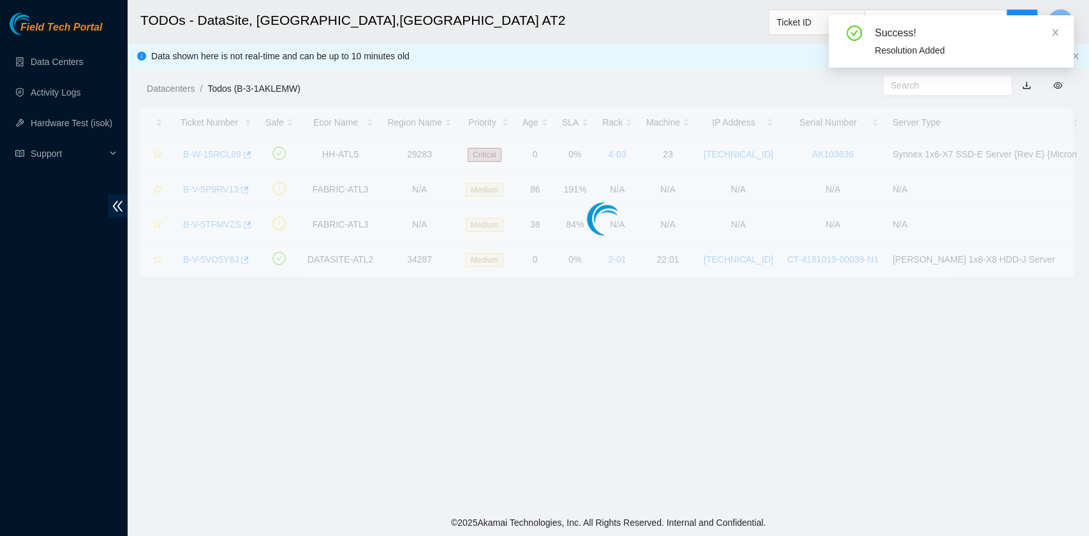
scroll to position [323, 0]
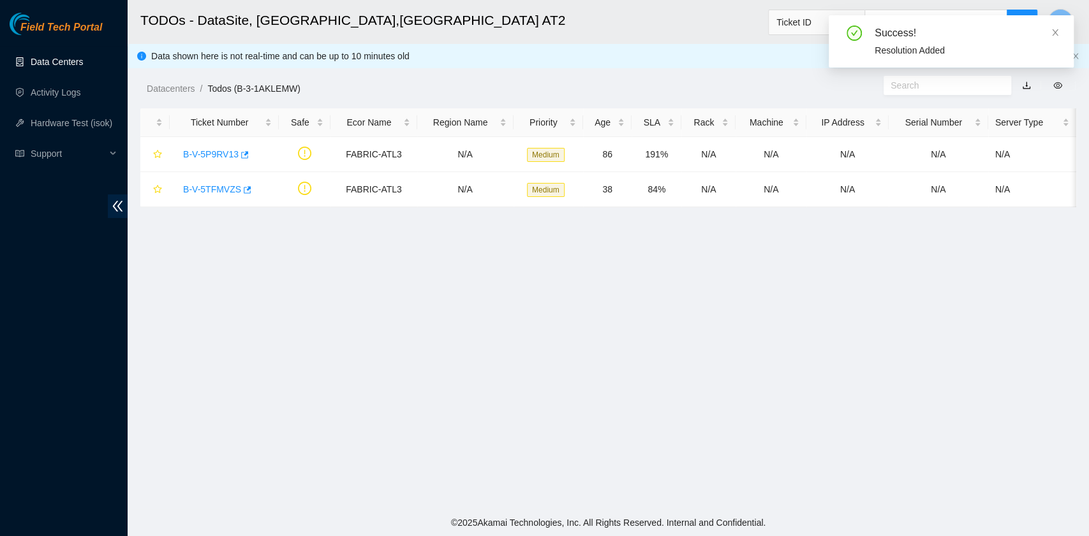
click at [56, 61] on link "Data Centers" at bounding box center [57, 62] width 52 height 10
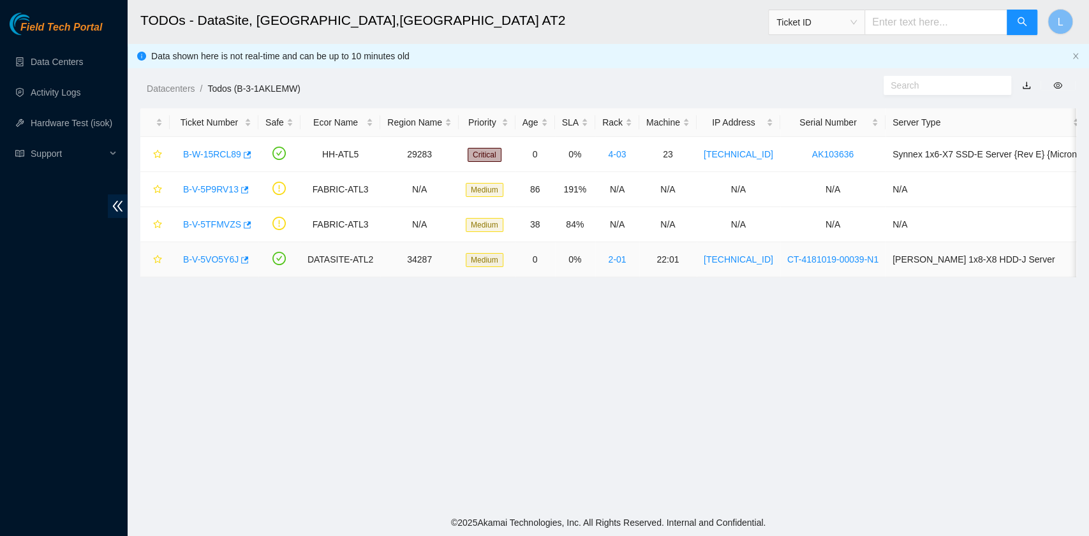
click at [227, 255] on link "B-V-5VO5Y6J" at bounding box center [210, 259] width 55 height 10
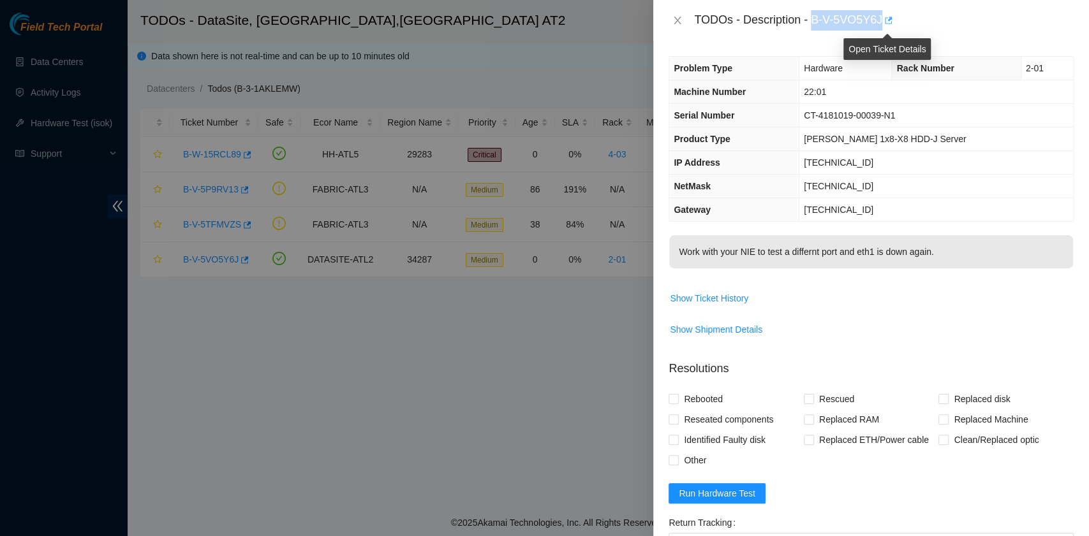
drag, startPoint x: 814, startPoint y: 20, endPoint x: 883, endPoint y: 24, distance: 68.4
click at [883, 24] on div "TODOs - Description - B-V-5VO5Y6J" at bounding box center [883, 20] width 379 height 20
copy div "B-V-5VO5Y6J"
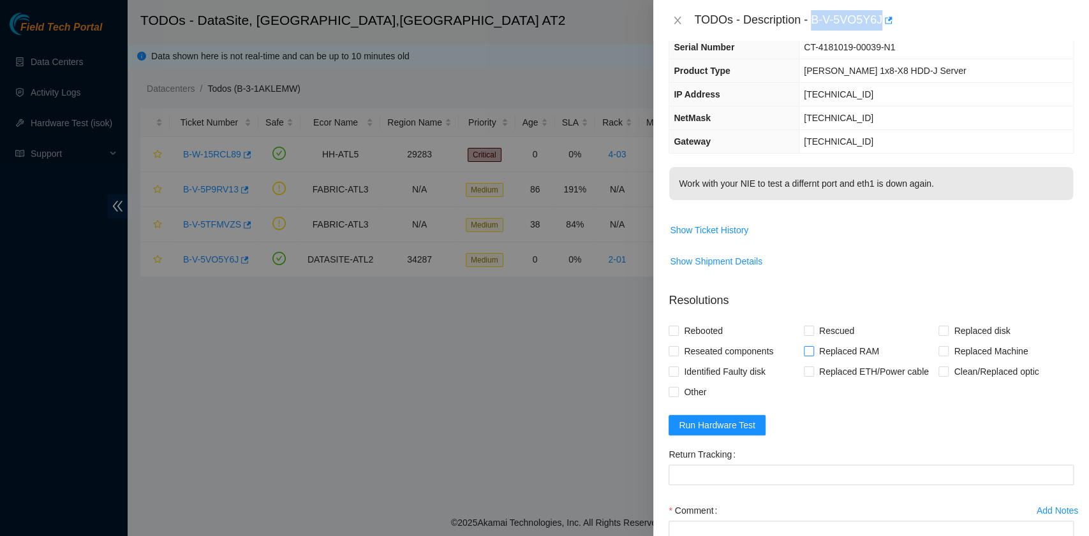
scroll to position [85, 0]
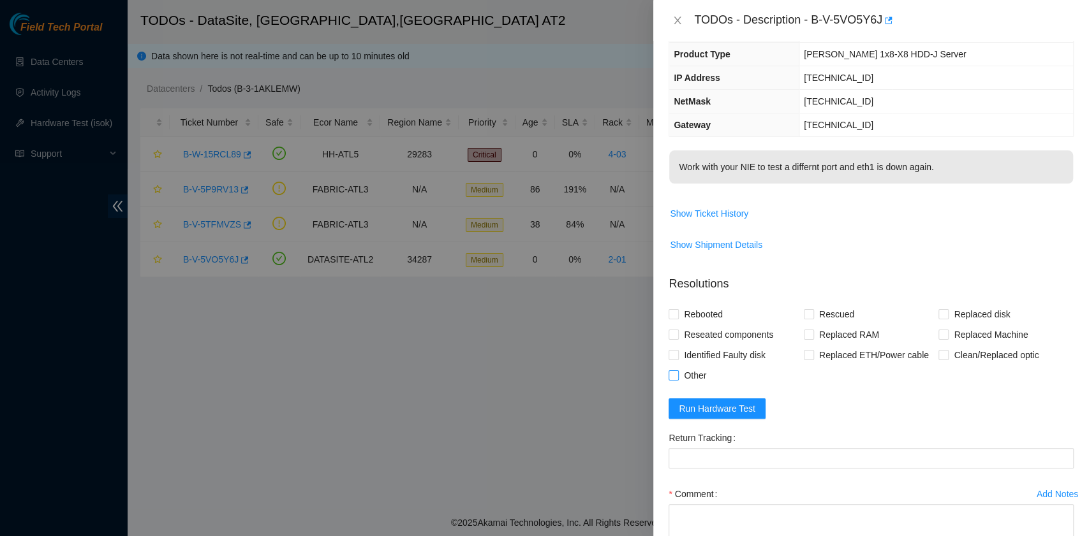
click at [694, 372] on span "Other" at bounding box center [695, 375] width 33 height 20
click at [677, 372] on input "Other" at bounding box center [672, 375] width 9 height 9
checkbox input "true"
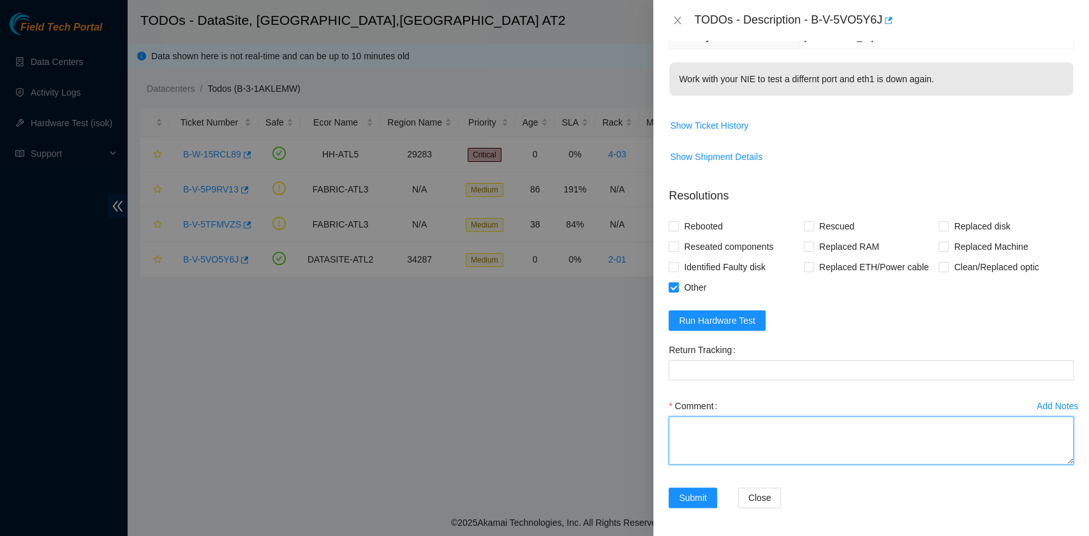
click at [765, 423] on textarea "Comment" at bounding box center [870, 440] width 405 height 48
paste textarea "B-V-5VO5Y6J rack# 2-01 machine# 22-01 I tested the Ethernet cable from node-0 t…"
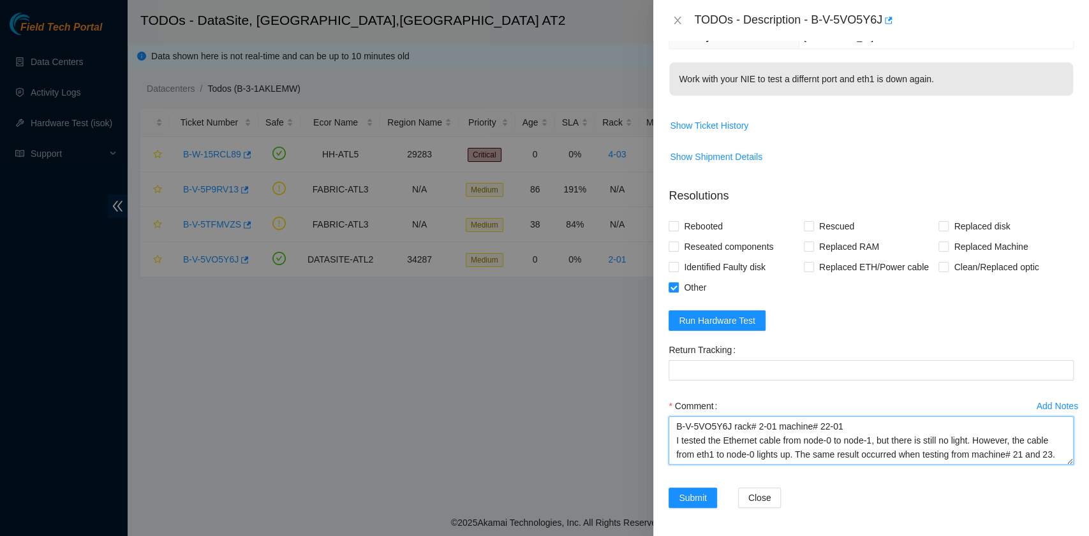
scroll to position [38, 0]
click at [821, 431] on textarea "B-V-5VO5Y6J rack# 2-01 machine# 22-01 I tested the Ethernet cable from node-0 t…" at bounding box center [870, 440] width 405 height 48
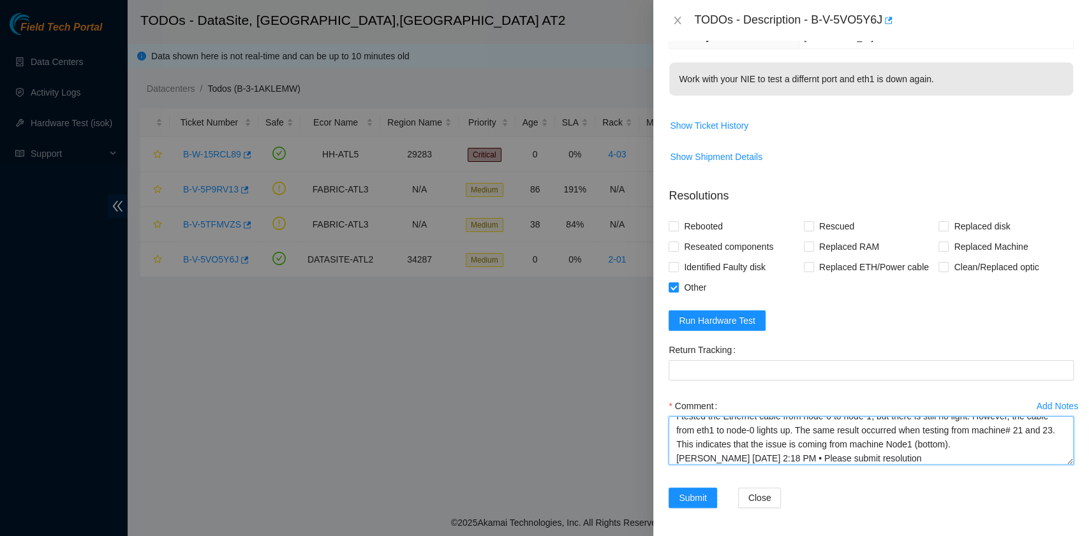
scroll to position [0, 0]
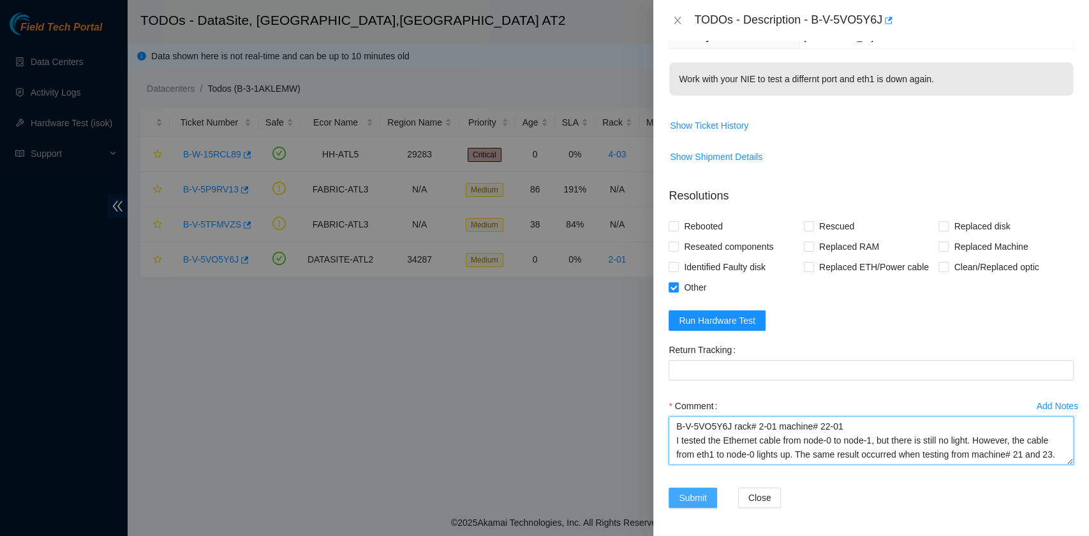
type textarea "B-V-5VO5Y6J rack# 2-01 machine# 22-01 I tested the Ethernet cable from node-0 t…"
click at [700, 497] on span "Submit" at bounding box center [693, 498] width 28 height 14
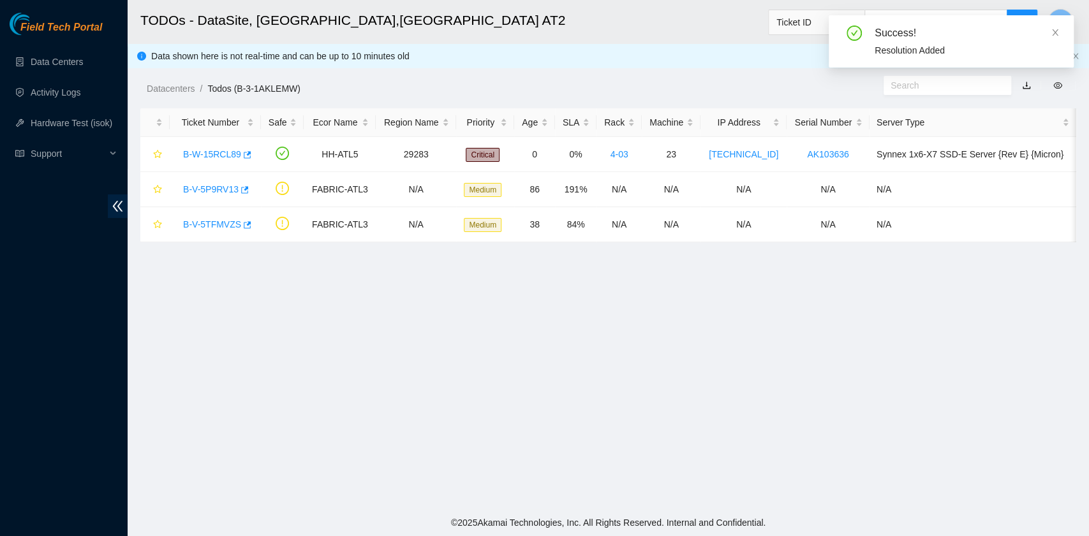
scroll to position [229, 0]
